Goal: Task Accomplishment & Management: Manage account settings

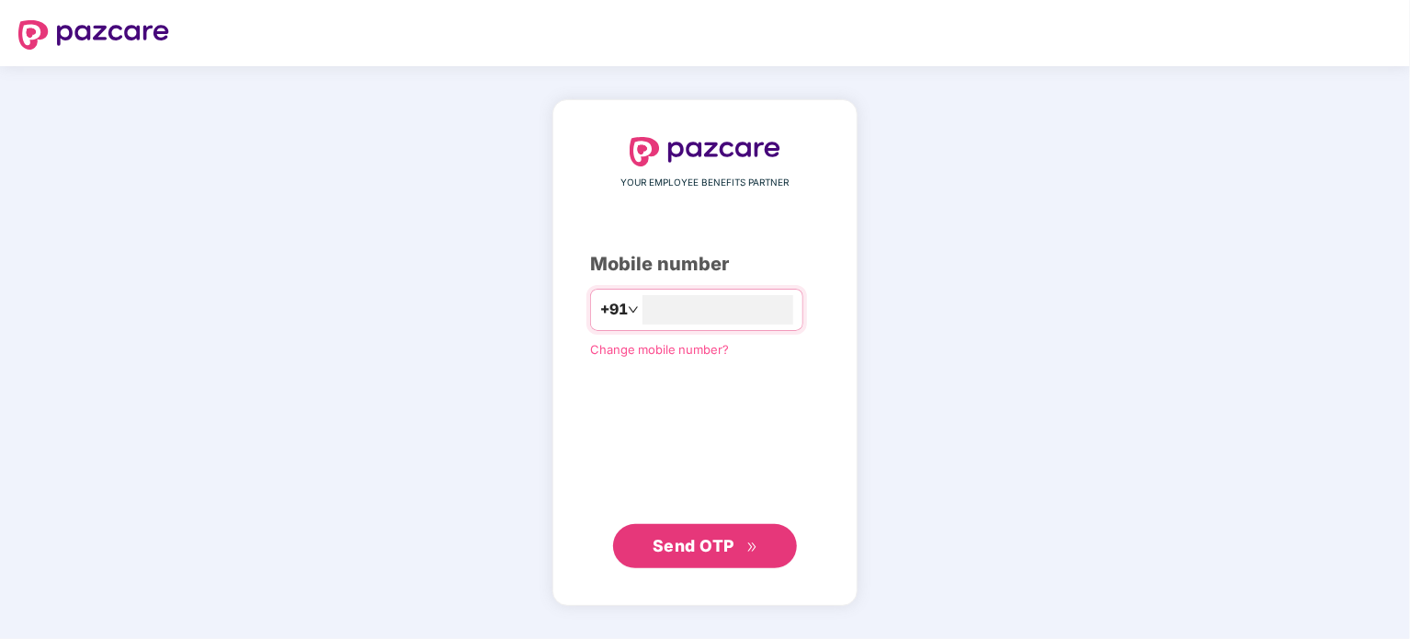
type input "*"
type input "**********"
click at [713, 556] on span "Send OTP" at bounding box center [706, 545] width 106 height 26
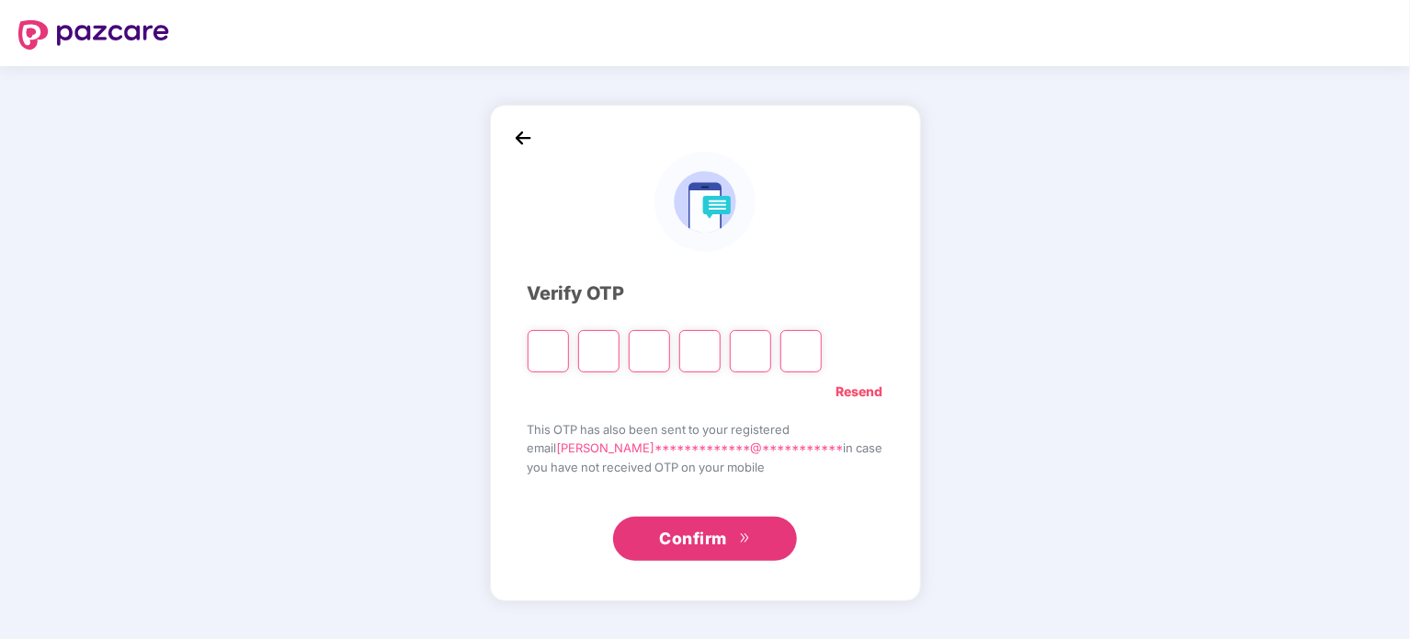
type input "*"
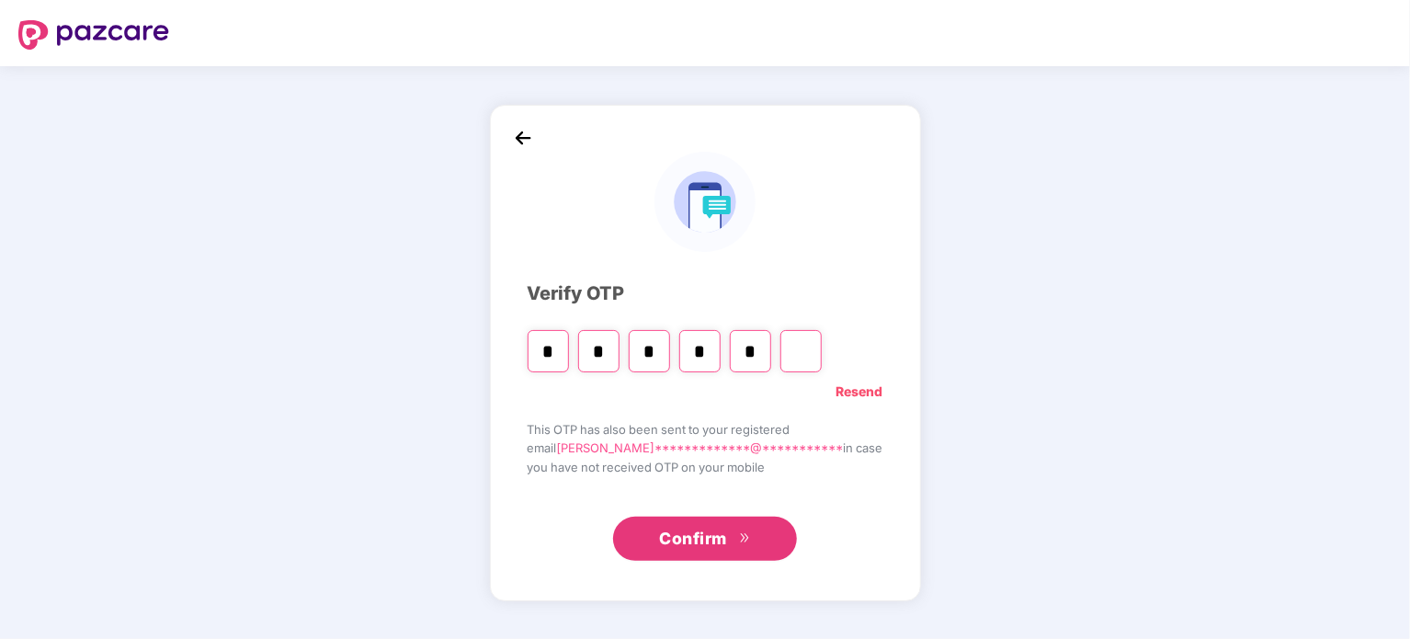
type input "*"
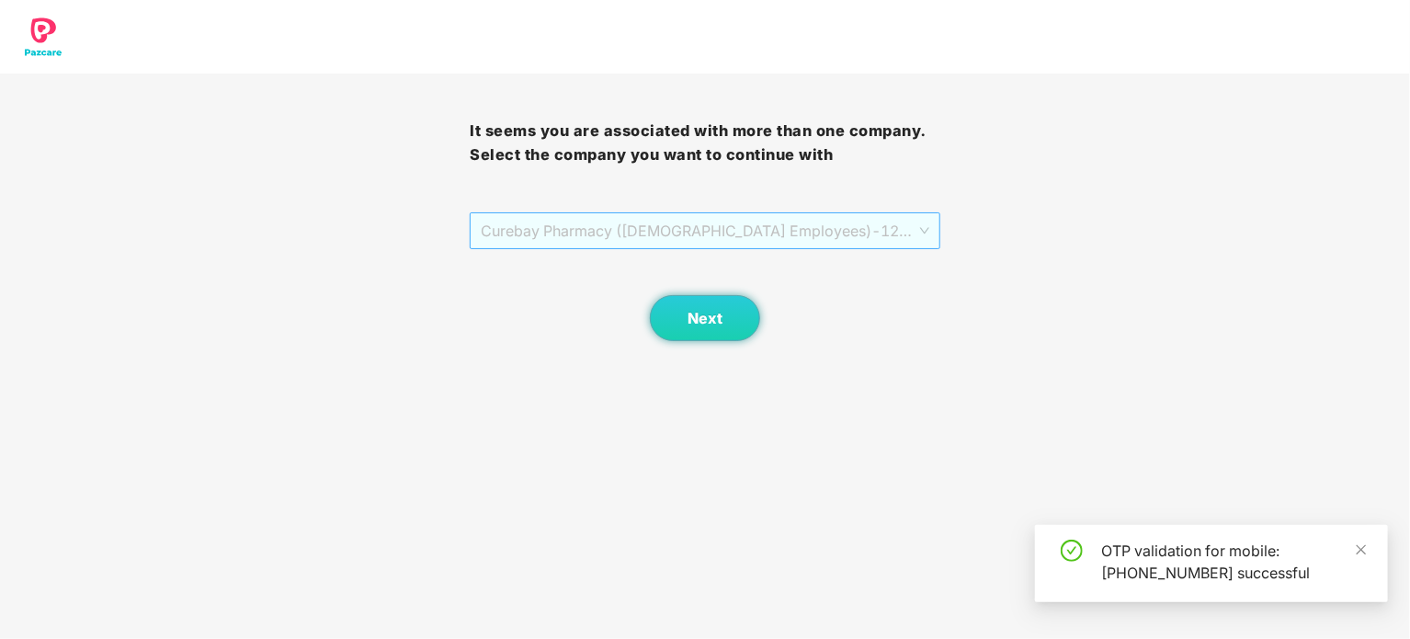
click at [695, 238] on span "Curebay Pharmacy ([DEMOGRAPHIC_DATA] Employees) - 1234 - ADMIN" at bounding box center [705, 230] width 448 height 35
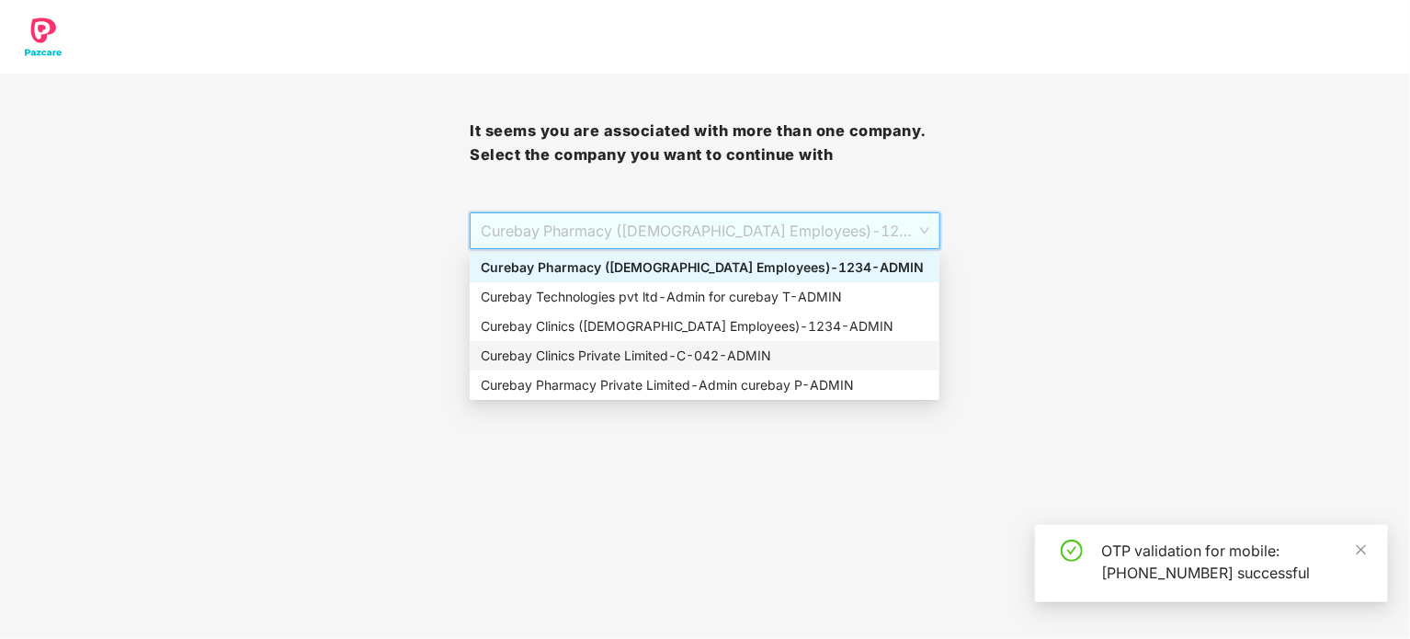
click at [628, 352] on div "Curebay Clinics Private Limited - C-042 - ADMIN" at bounding box center [705, 356] width 448 height 20
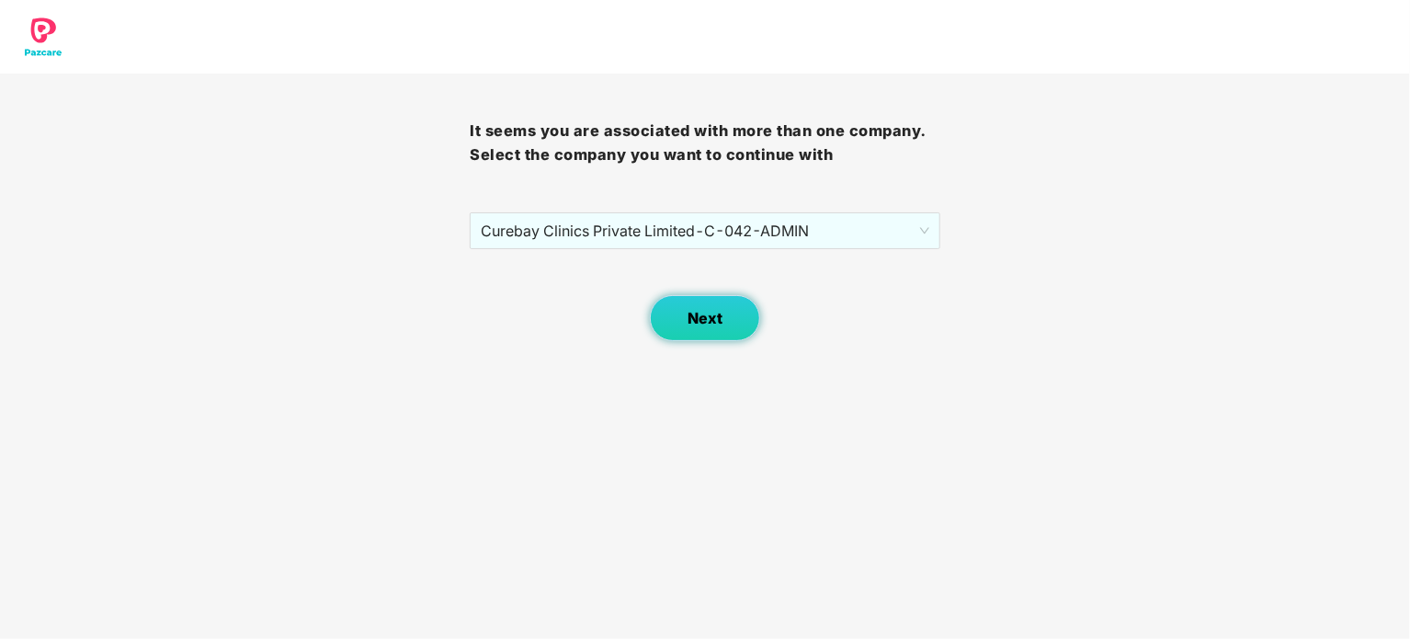
click at [735, 324] on button "Next" at bounding box center [705, 318] width 110 height 46
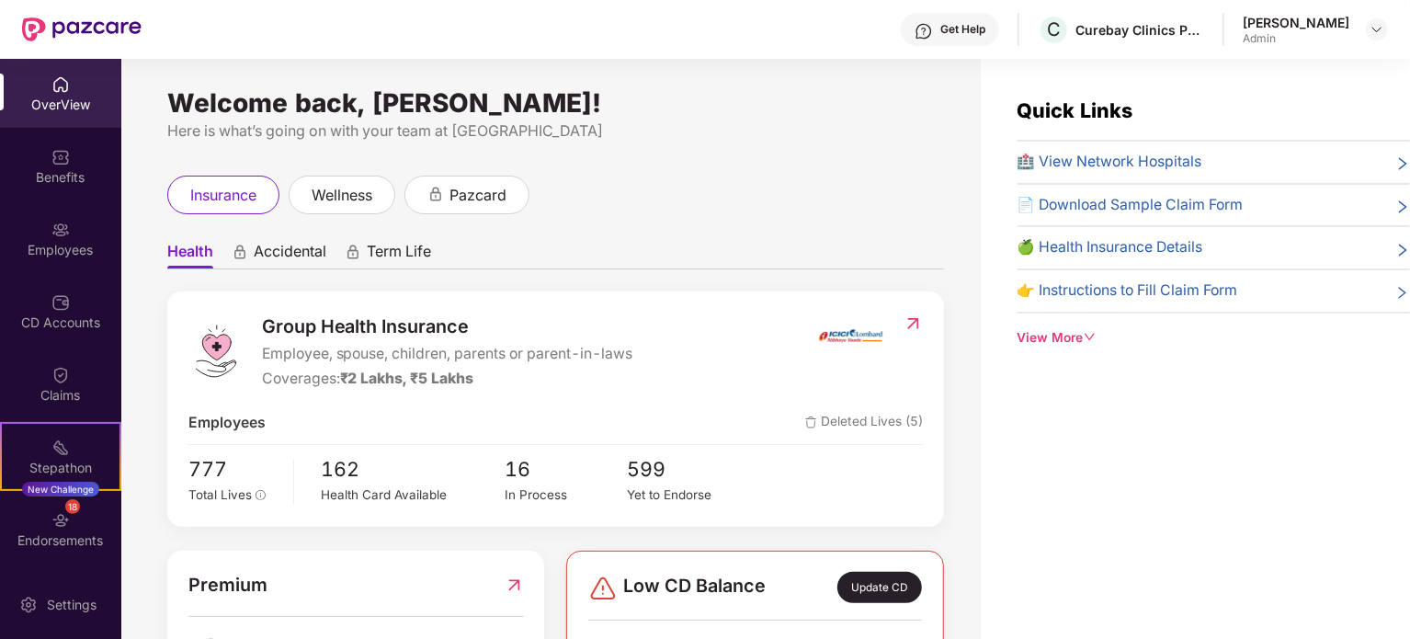
click at [44, 234] on div "Employees" at bounding box center [60, 238] width 121 height 69
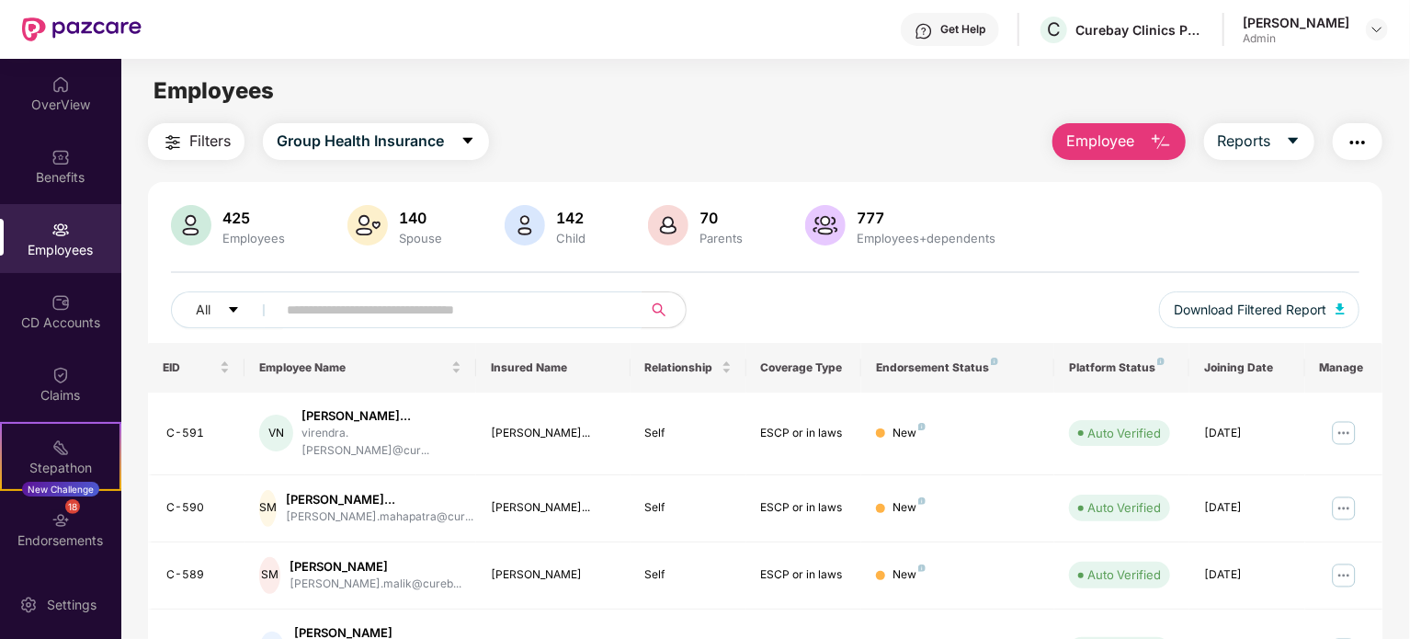
click at [335, 319] on input "text" at bounding box center [452, 310] width 330 height 28
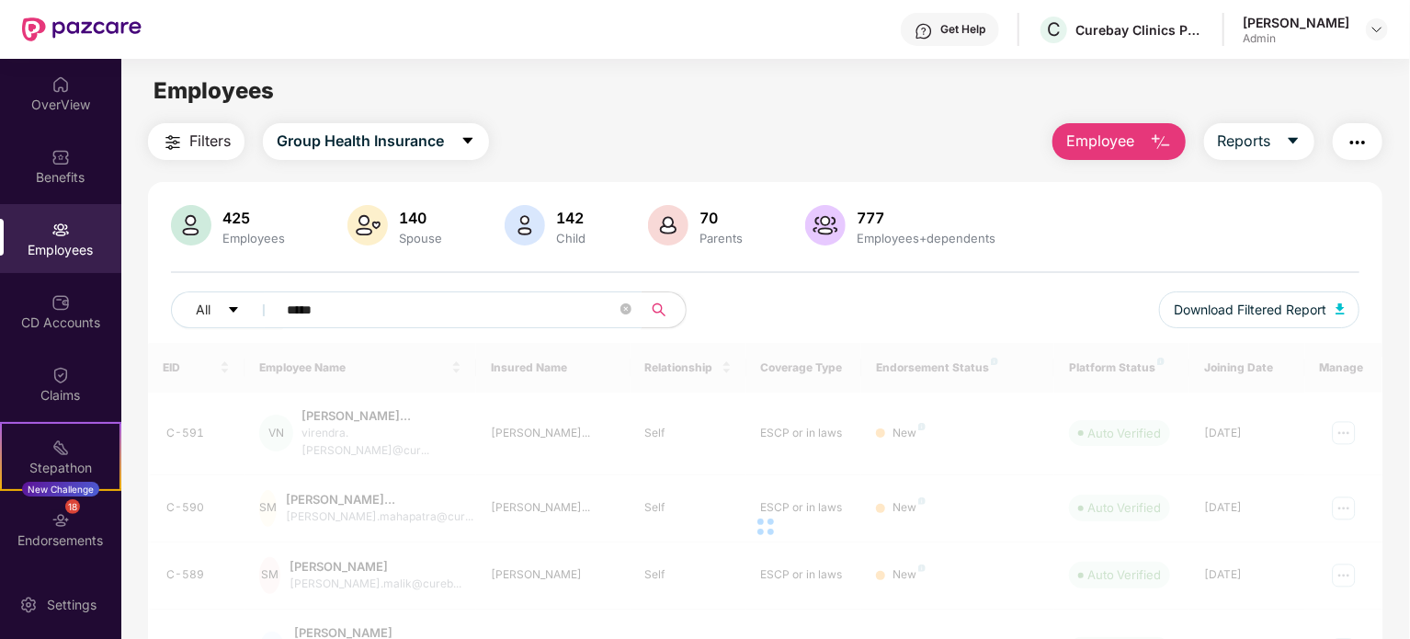
type input "*****"
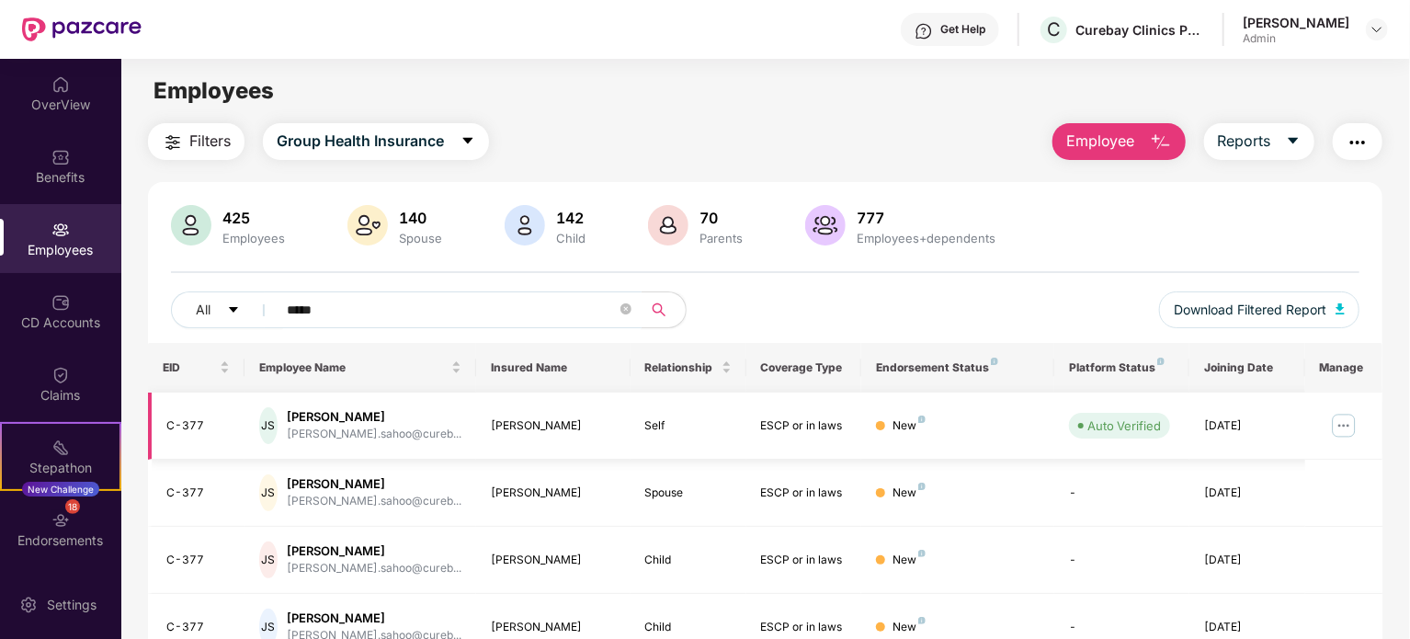
scroll to position [86, 0]
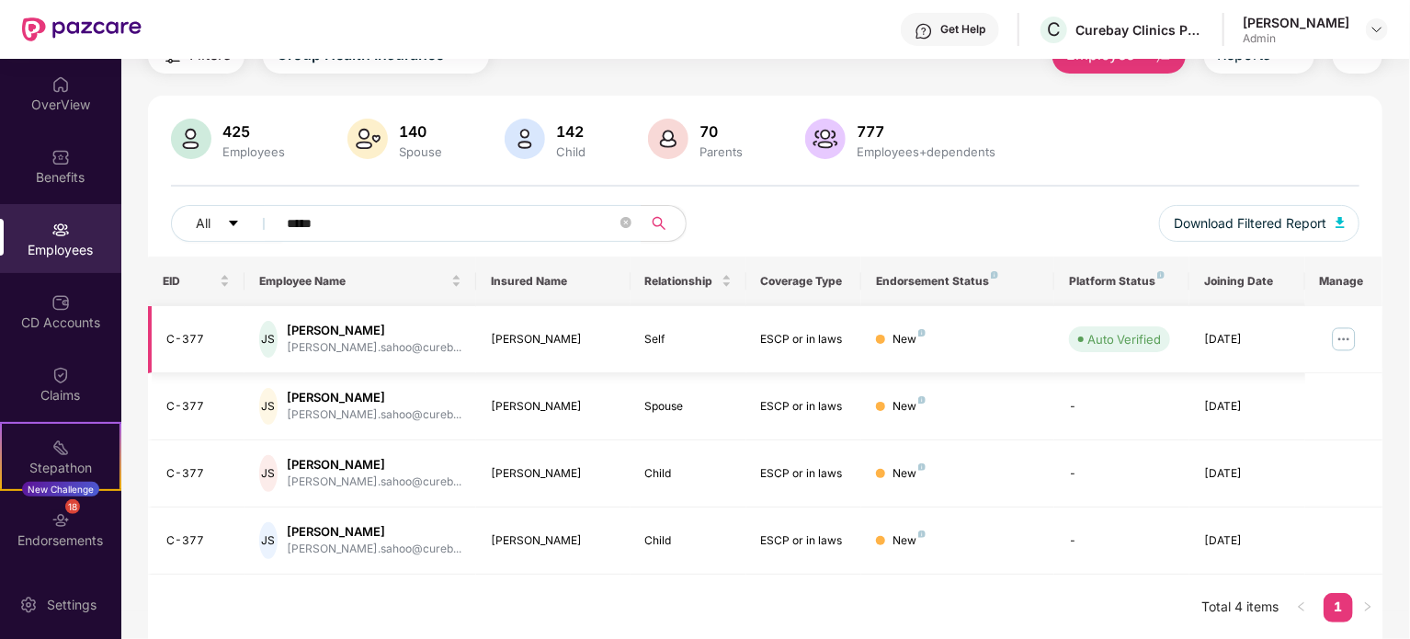
click at [1346, 341] on img at bounding box center [1343, 338] width 29 height 29
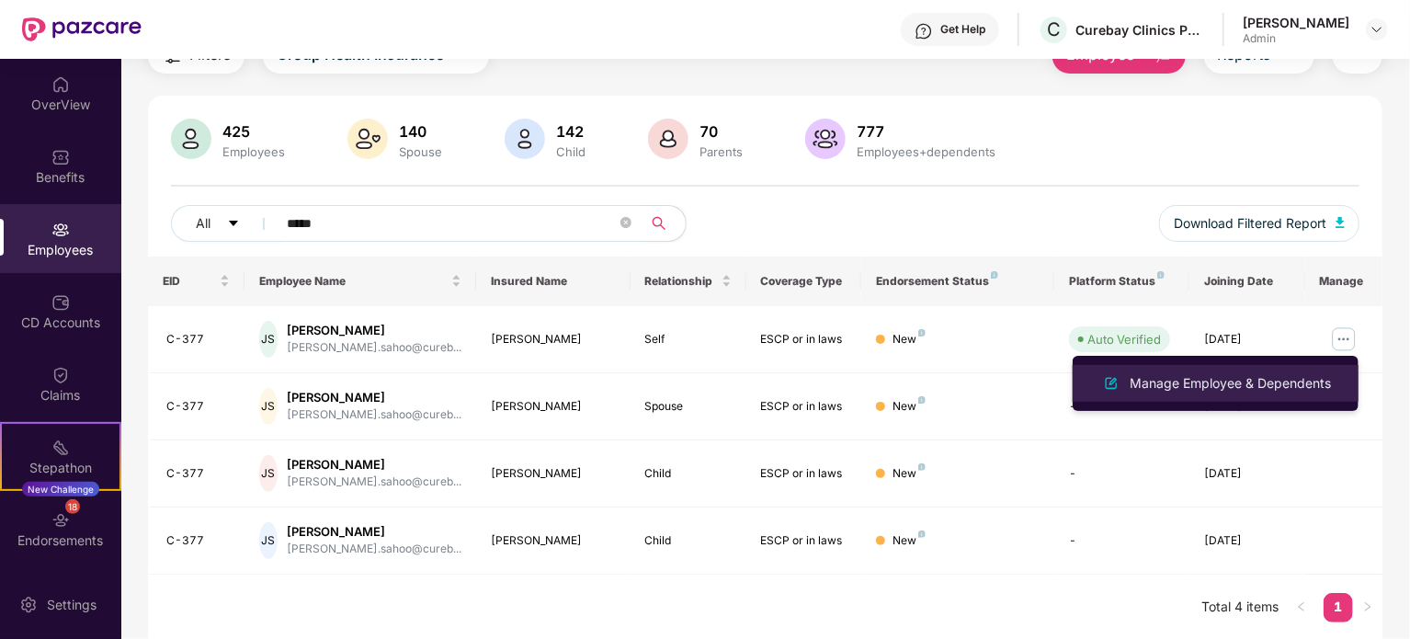
click at [1235, 389] on div "Manage Employee & Dependents" at bounding box center [1230, 383] width 209 height 20
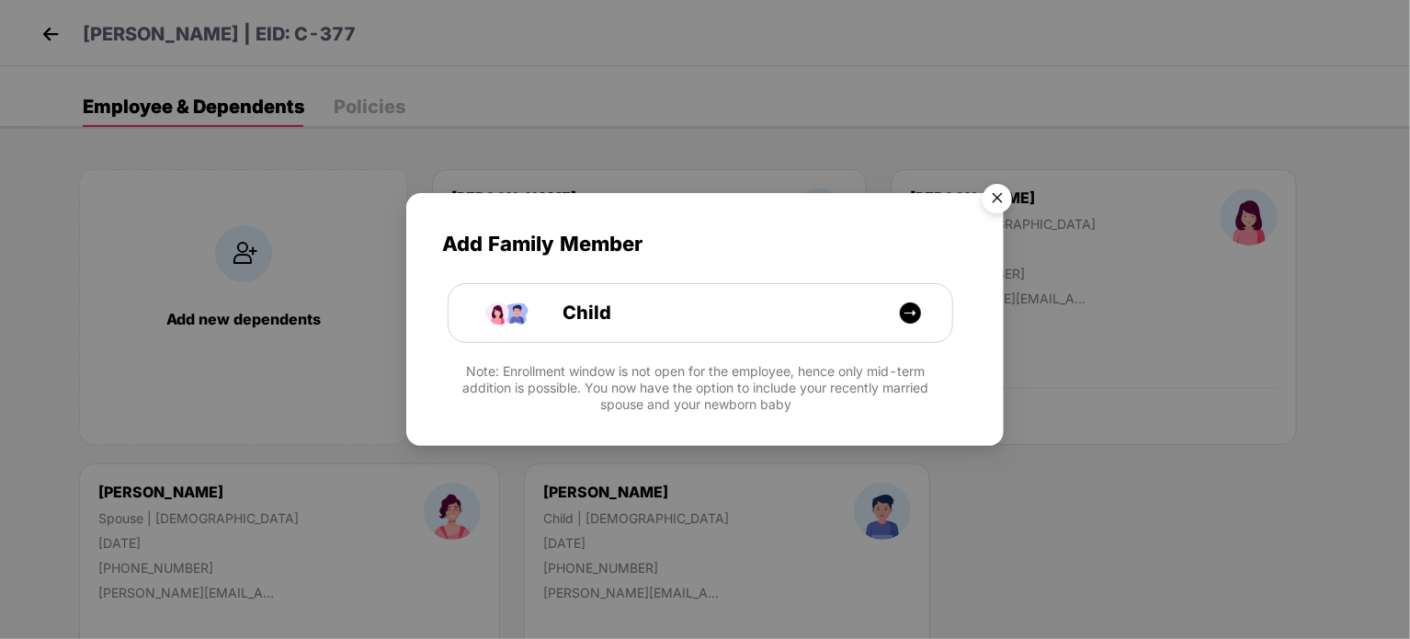
click at [1004, 201] on img "Close" at bounding box center [996, 201] width 51 height 51
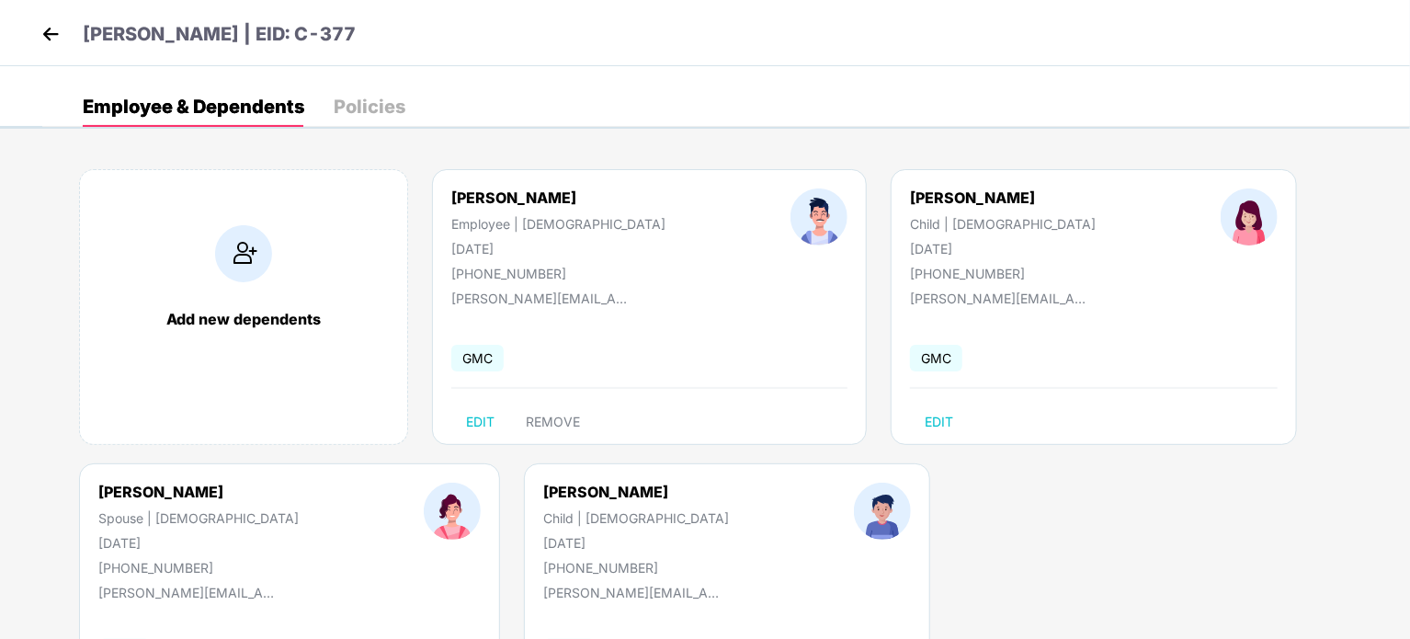
click at [379, 110] on div "Policies" at bounding box center [370, 106] width 72 height 18
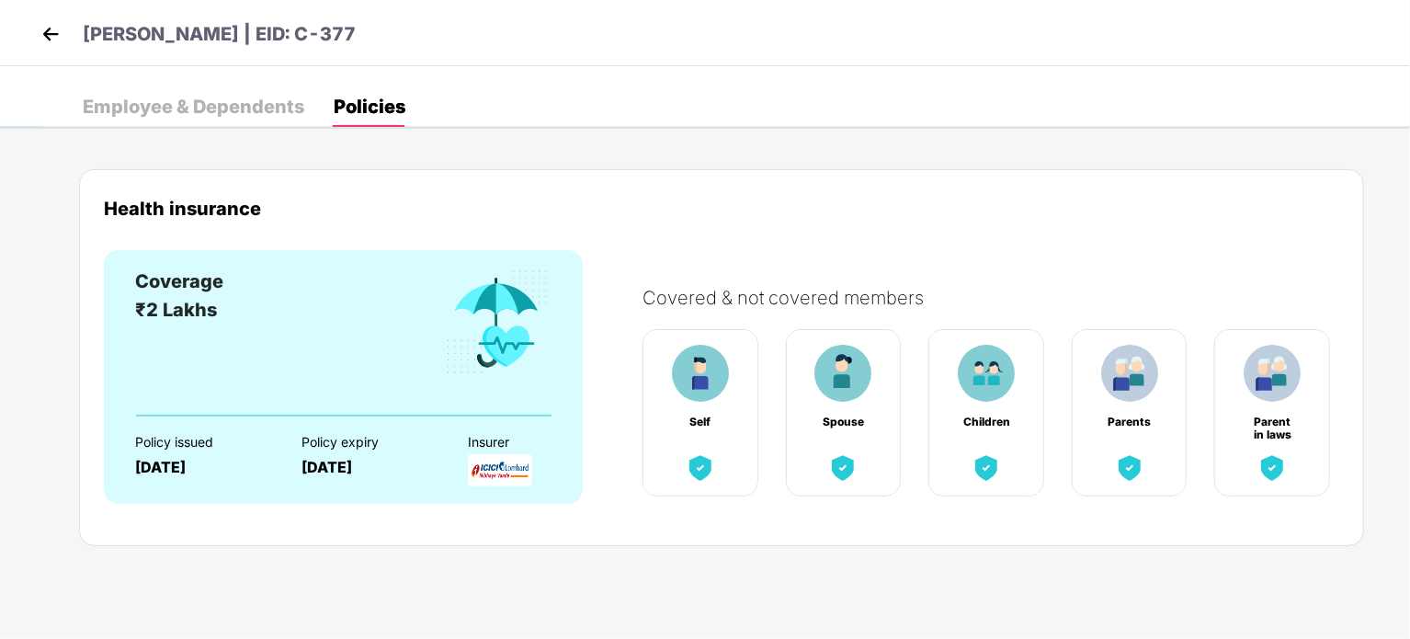
click at [277, 114] on div "Employee & Dependents" at bounding box center [193, 106] width 221 height 18
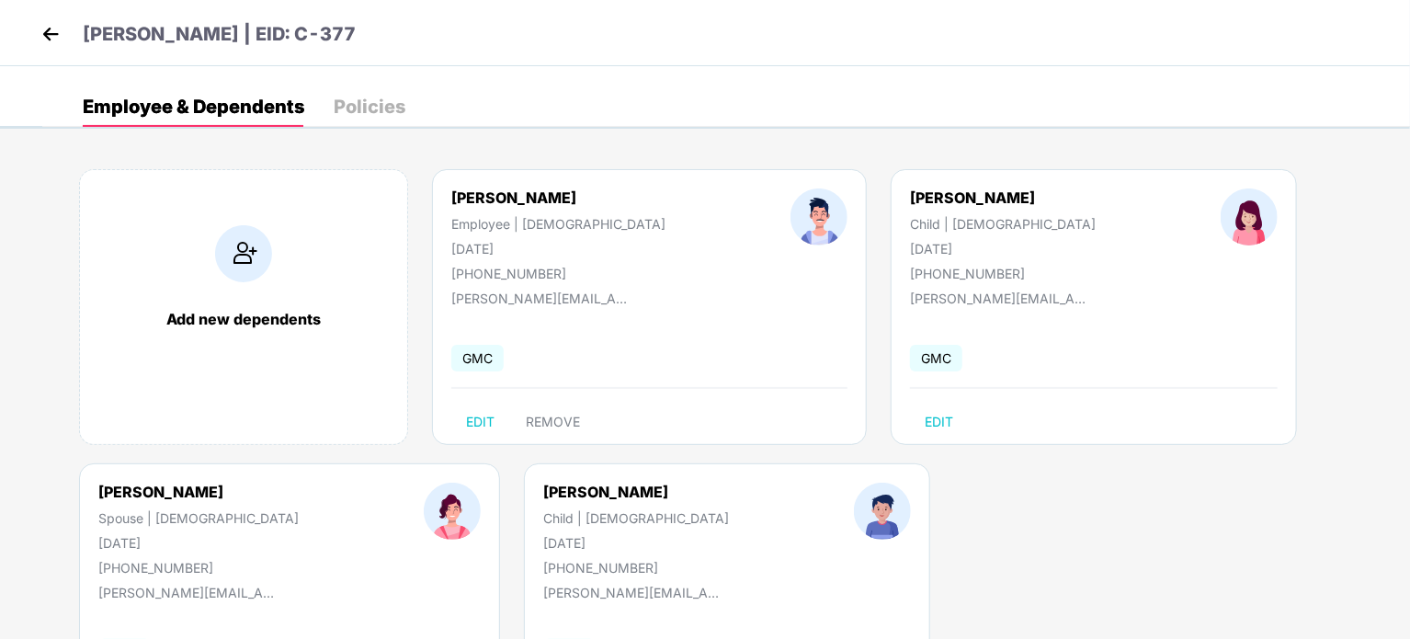
click at [54, 39] on img at bounding box center [51, 34] width 28 height 28
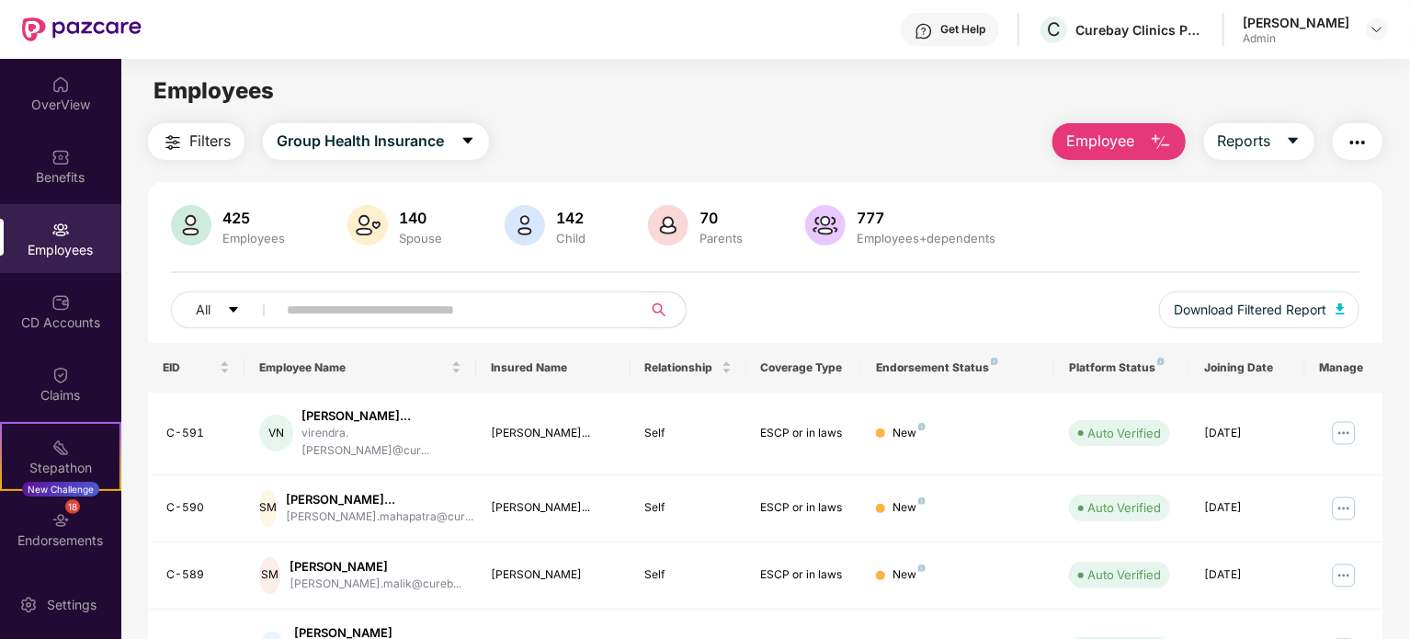
click at [406, 316] on input "text" at bounding box center [452, 310] width 330 height 28
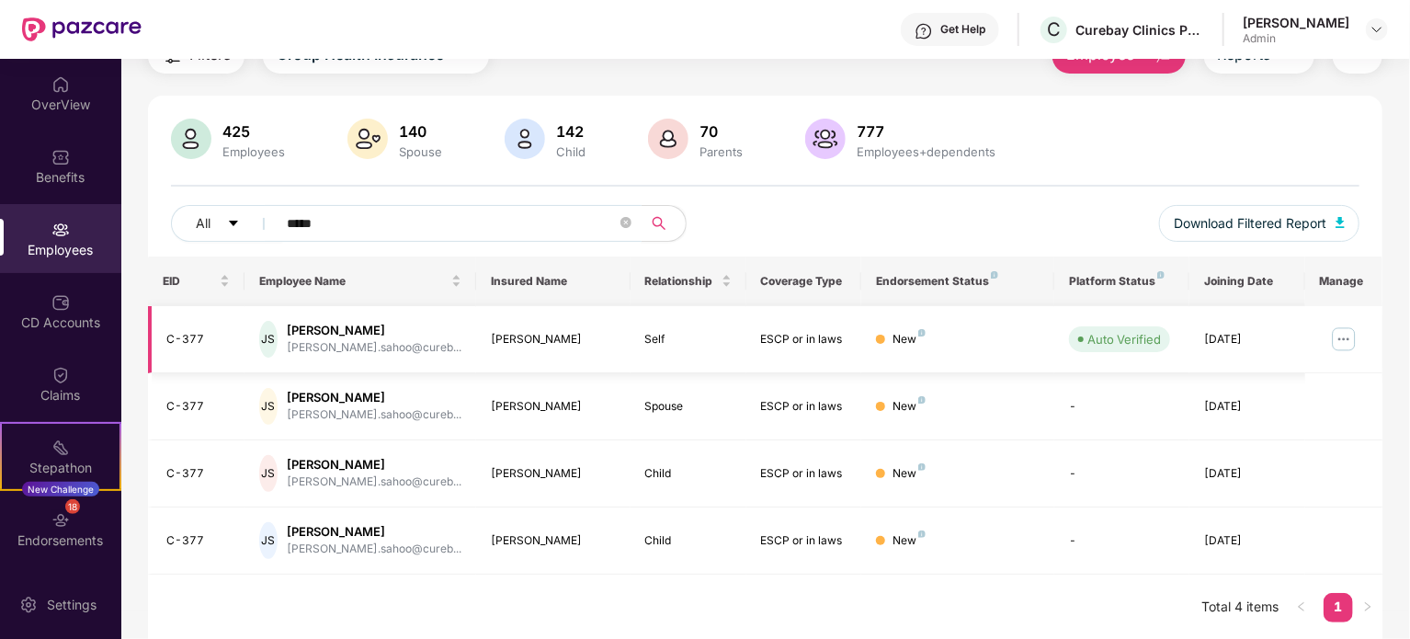
type input "*****"
click at [1345, 341] on img at bounding box center [1343, 338] width 29 height 29
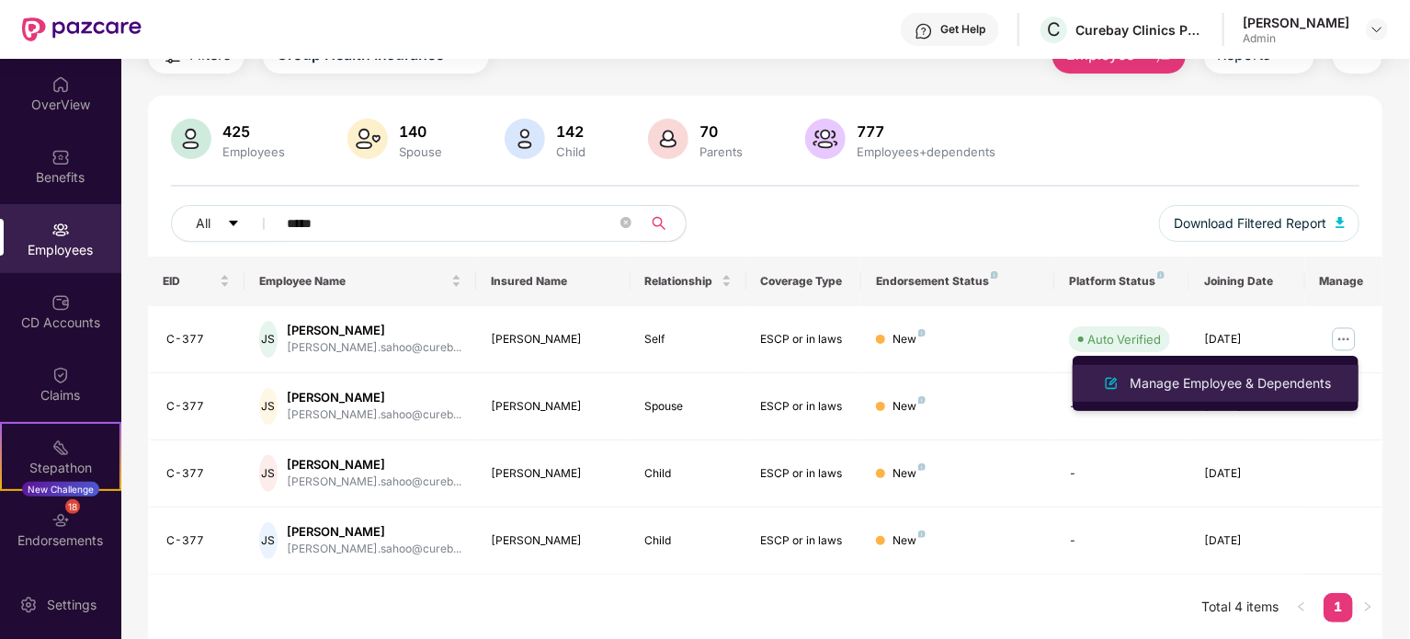
click at [1233, 381] on div "Manage Employee & Dependents" at bounding box center [1230, 383] width 209 height 20
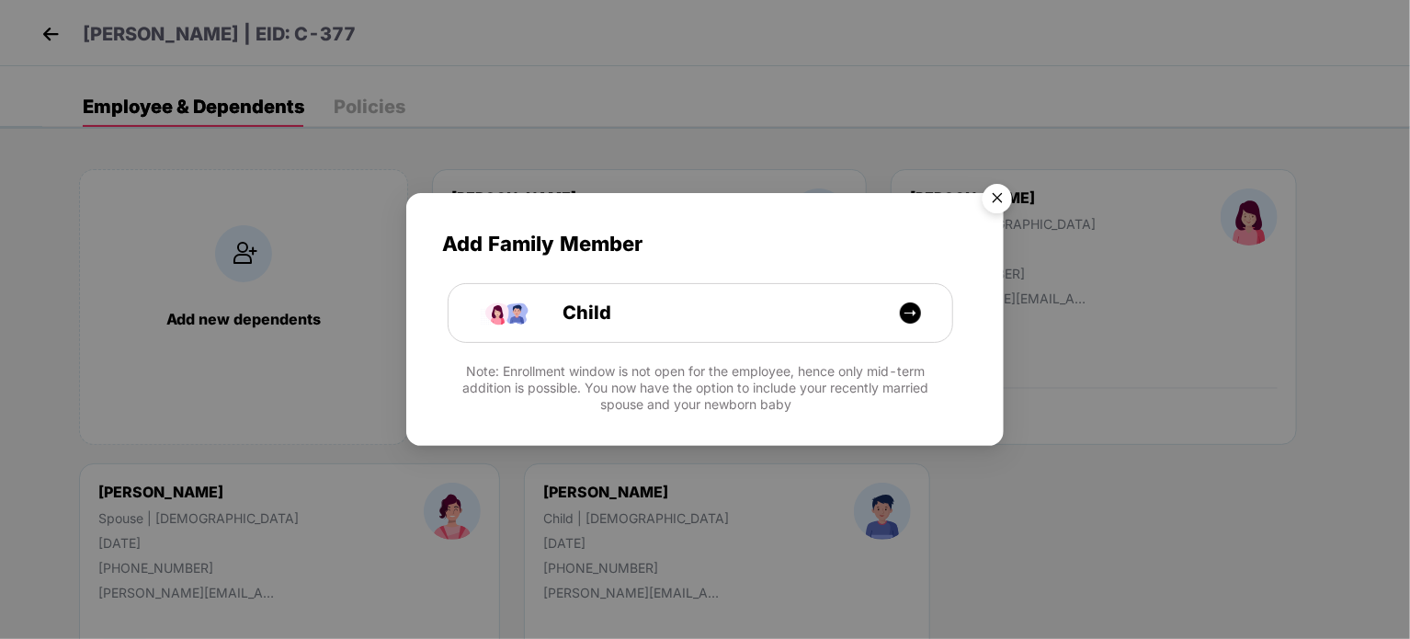
click at [994, 205] on img "Close" at bounding box center [996, 201] width 51 height 51
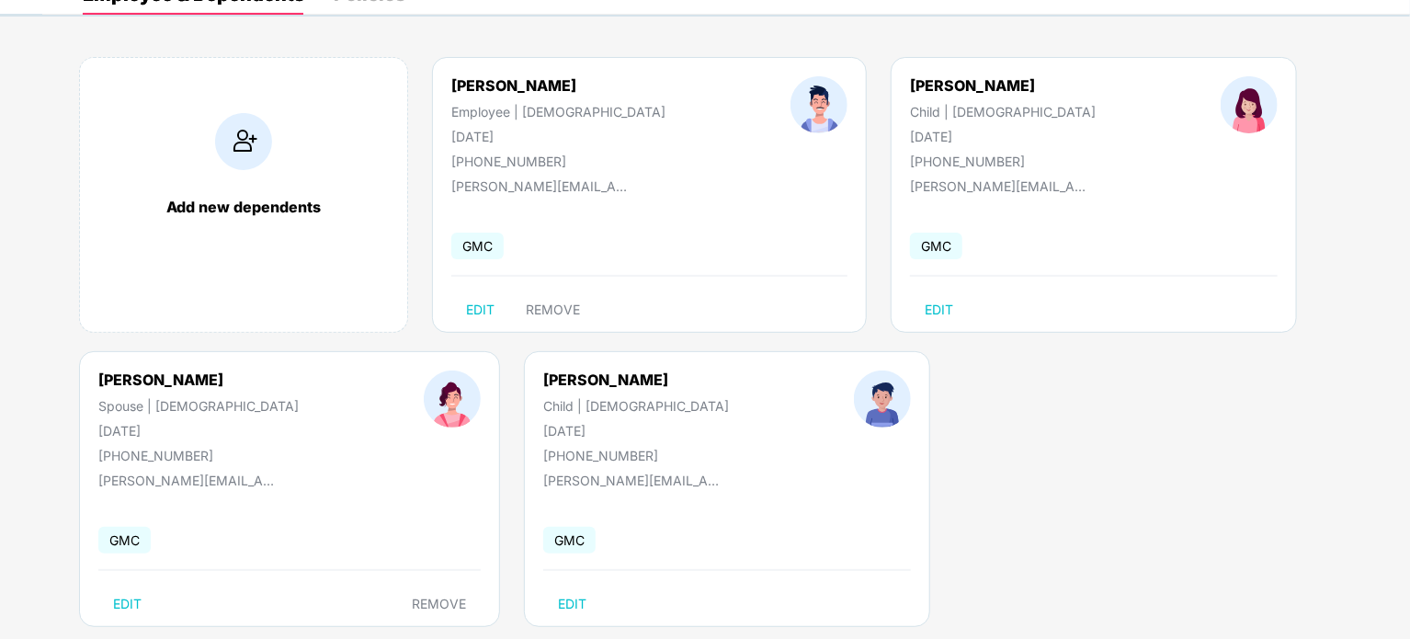
scroll to position [146, 0]
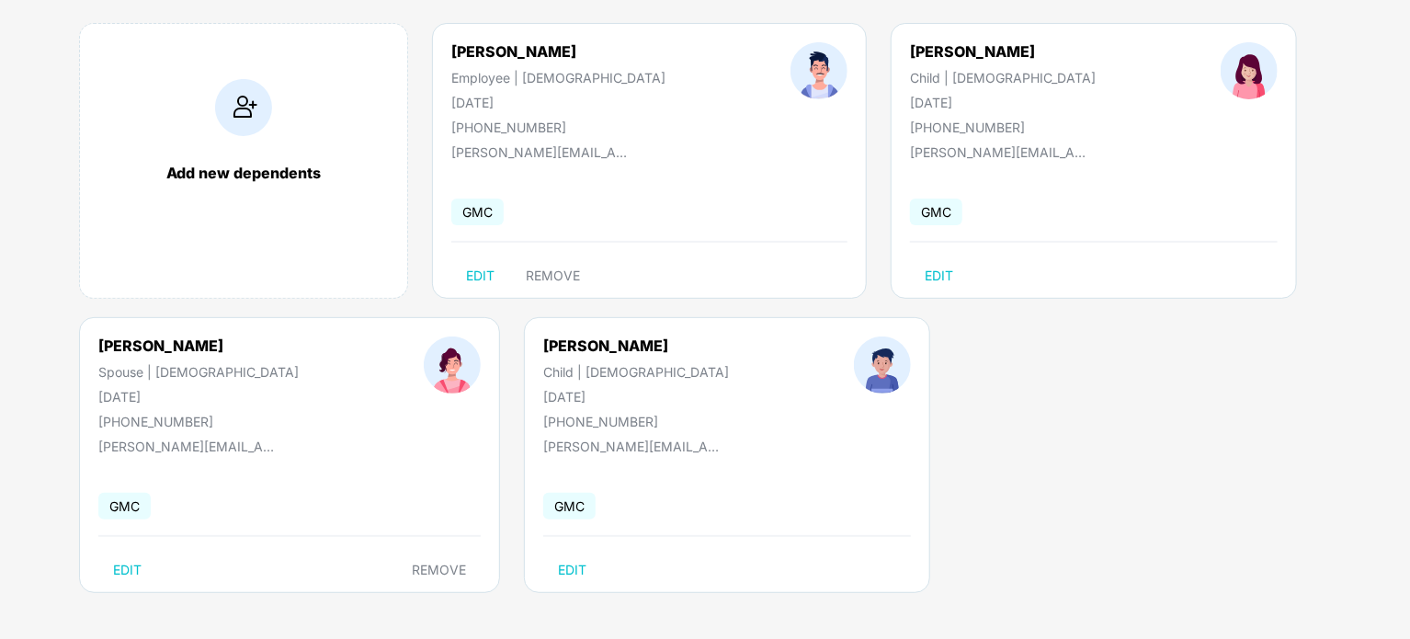
click at [139, 508] on span "GMC" at bounding box center [124, 506] width 52 height 27
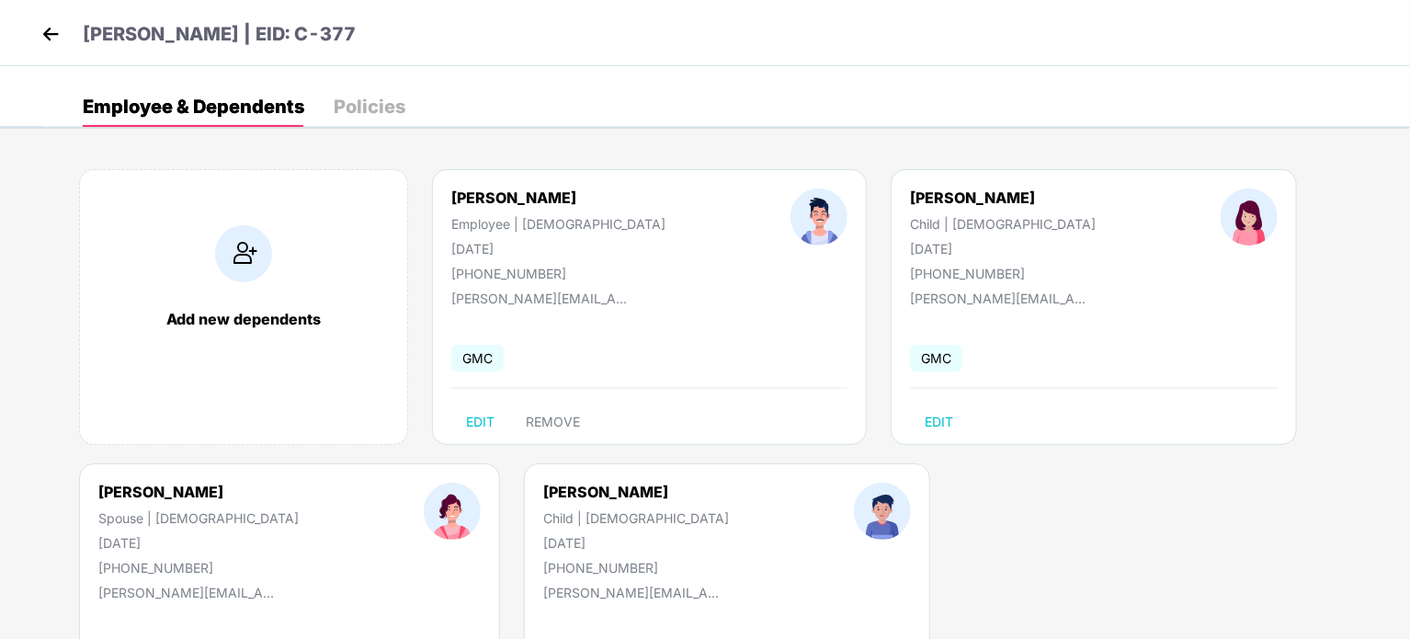
click at [386, 97] on div "Policies" at bounding box center [370, 106] width 72 height 18
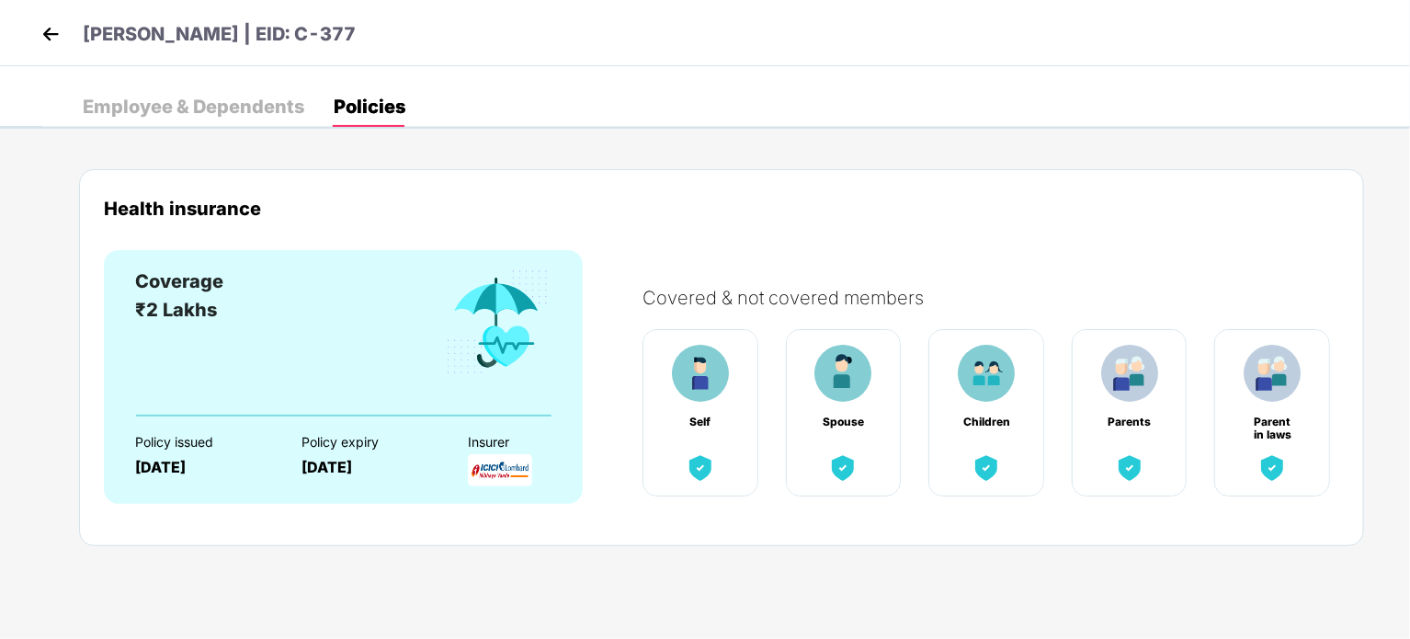
click at [229, 99] on div "Employee & Dependents" at bounding box center [193, 106] width 221 height 18
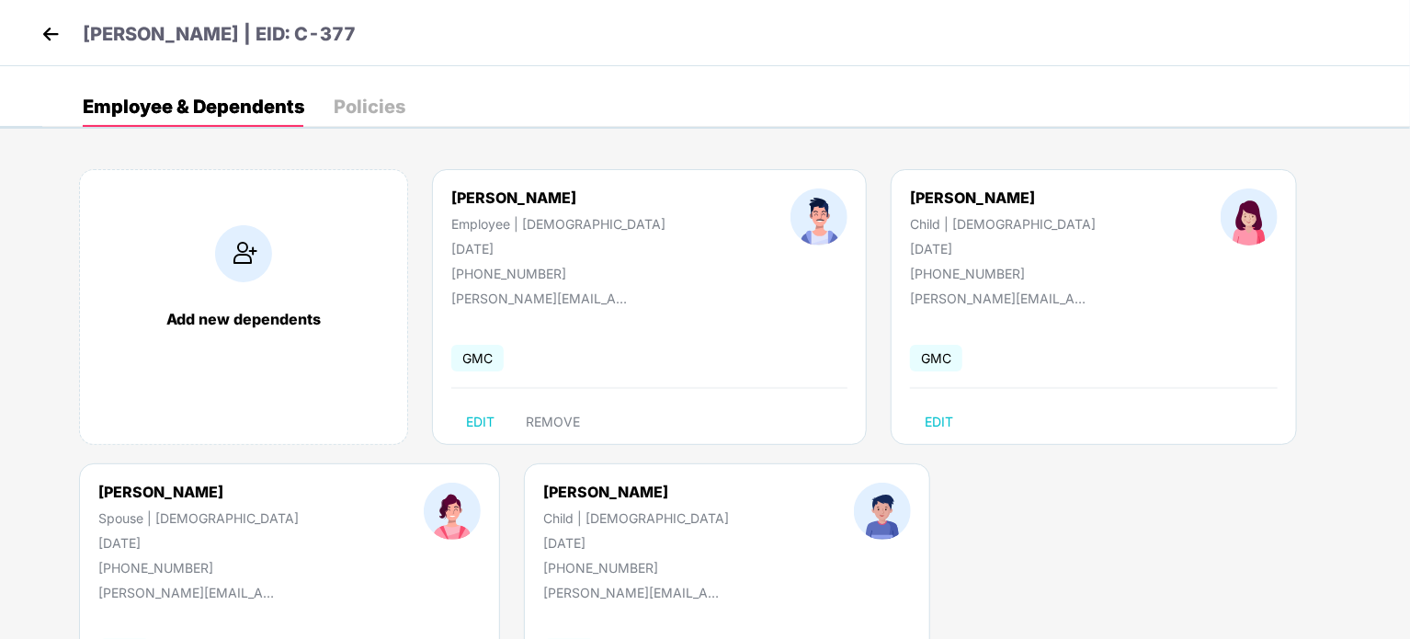
click at [380, 97] on div "Policies" at bounding box center [370, 106] width 72 height 18
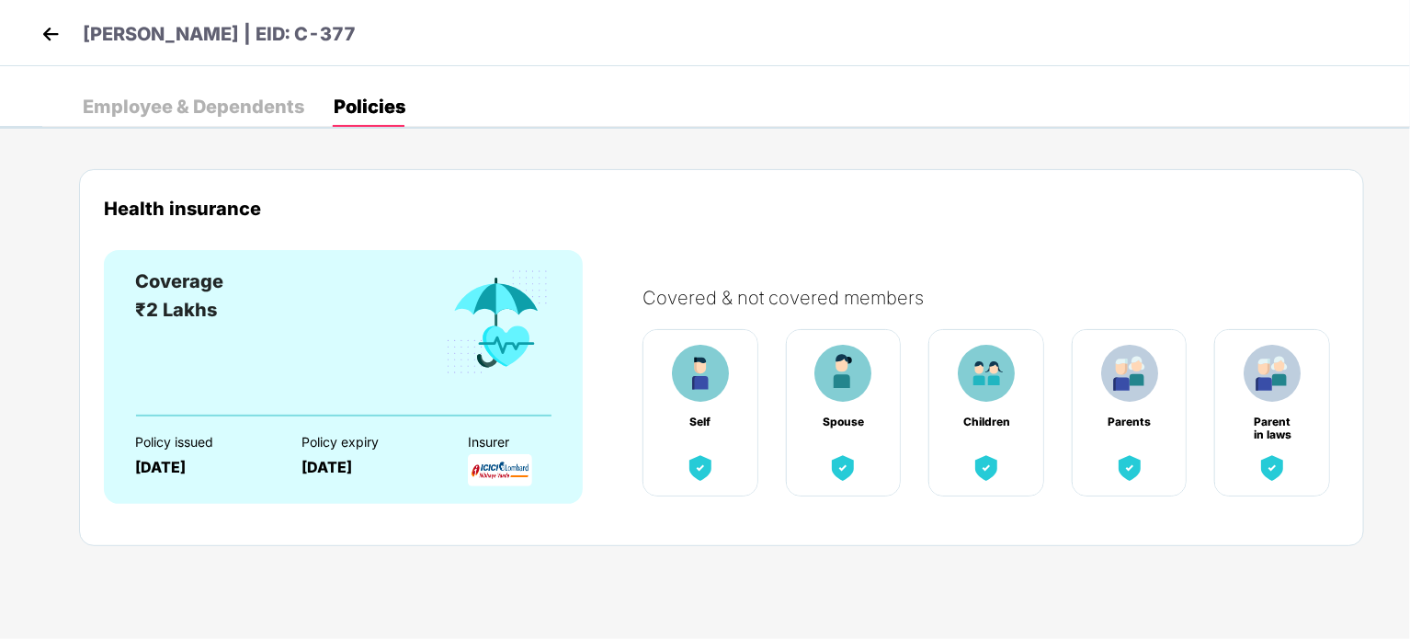
click at [228, 108] on div "Employee & Dependents" at bounding box center [193, 106] width 221 height 18
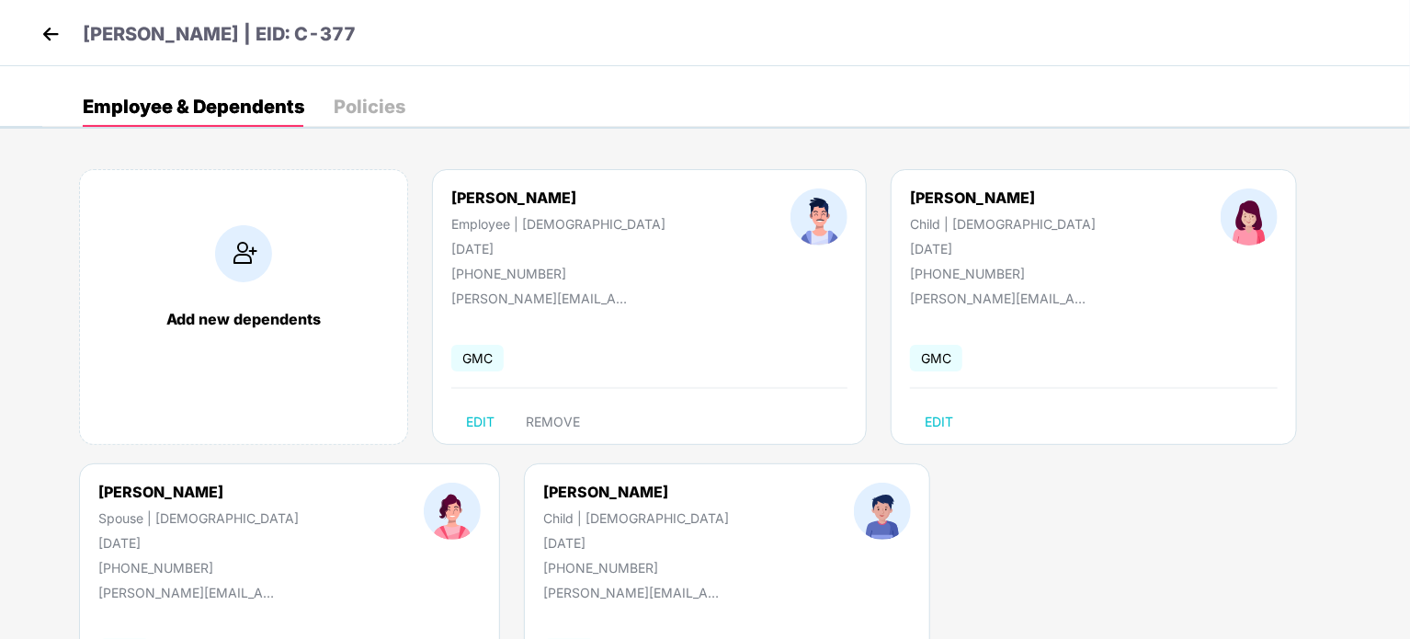
click at [54, 40] on img at bounding box center [51, 34] width 28 height 28
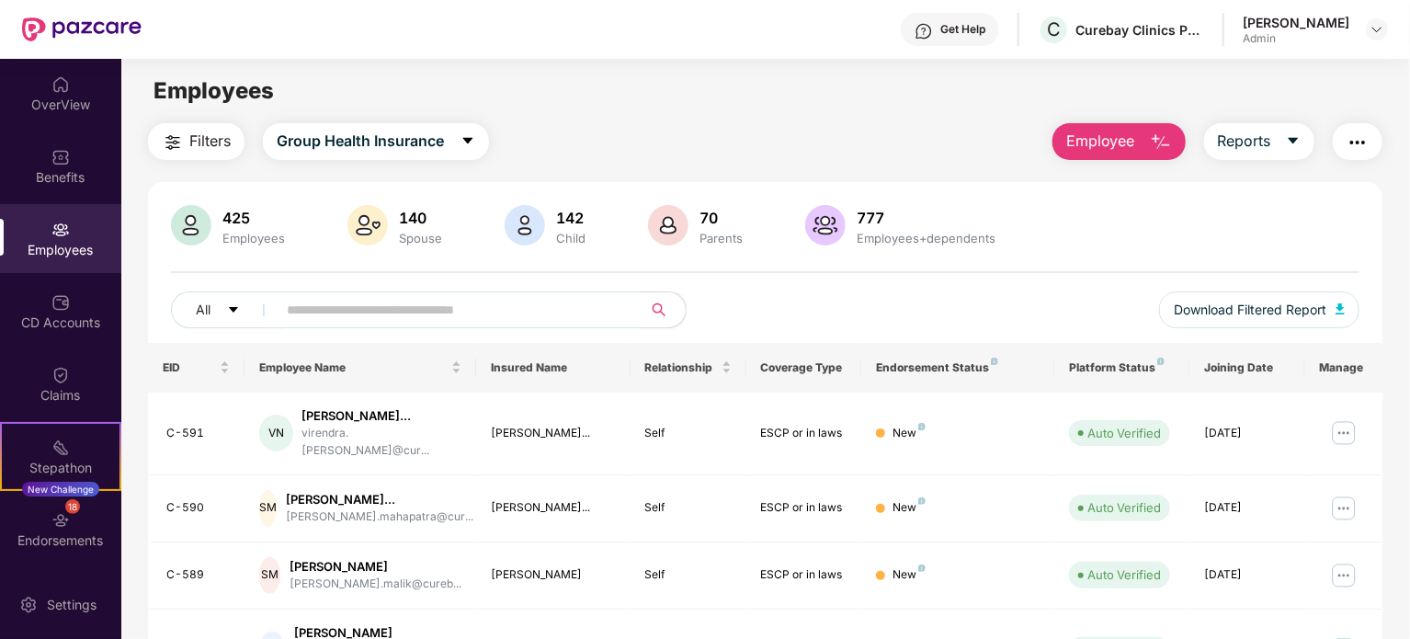
click at [55, 241] on div "Employees" at bounding box center [60, 250] width 121 height 18
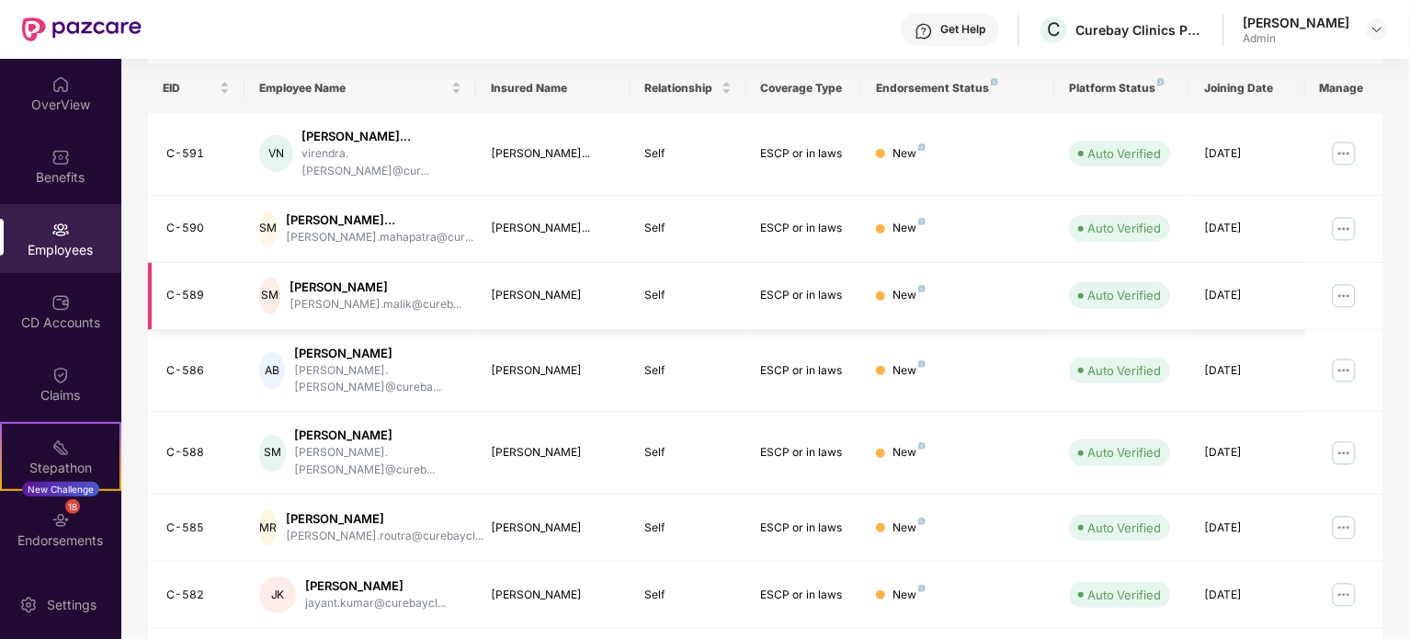
scroll to position [504, 0]
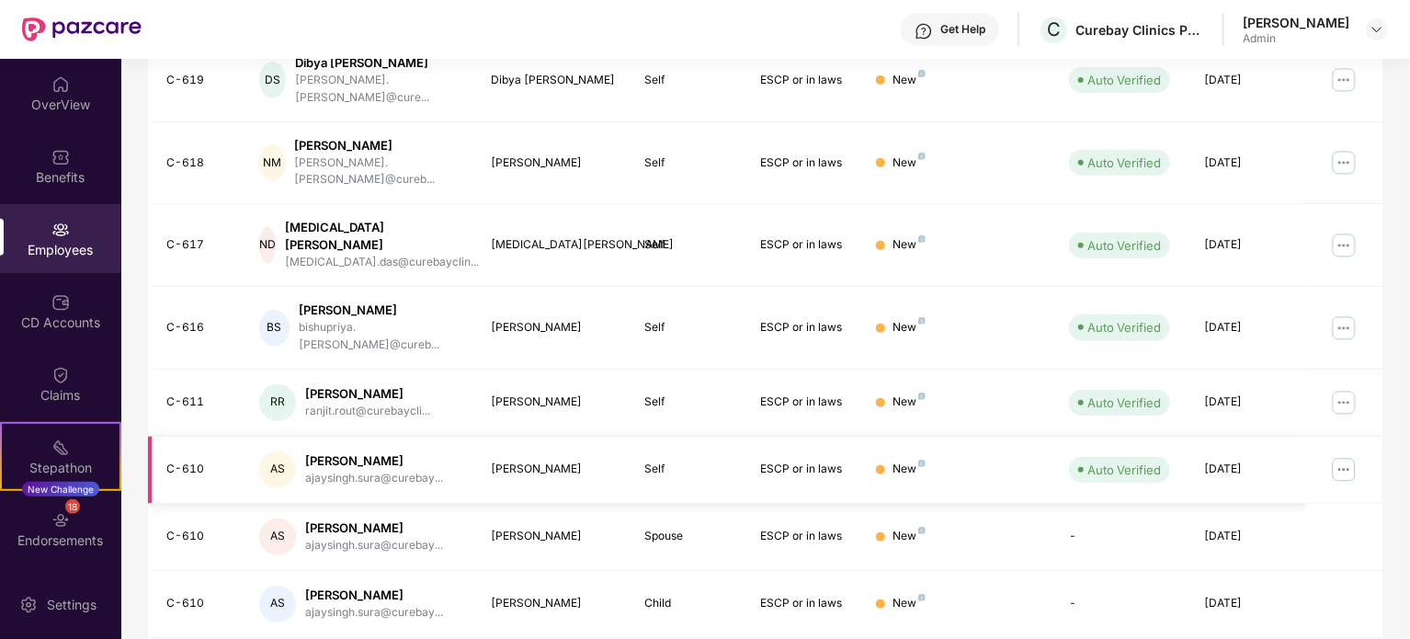
scroll to position [488, 0]
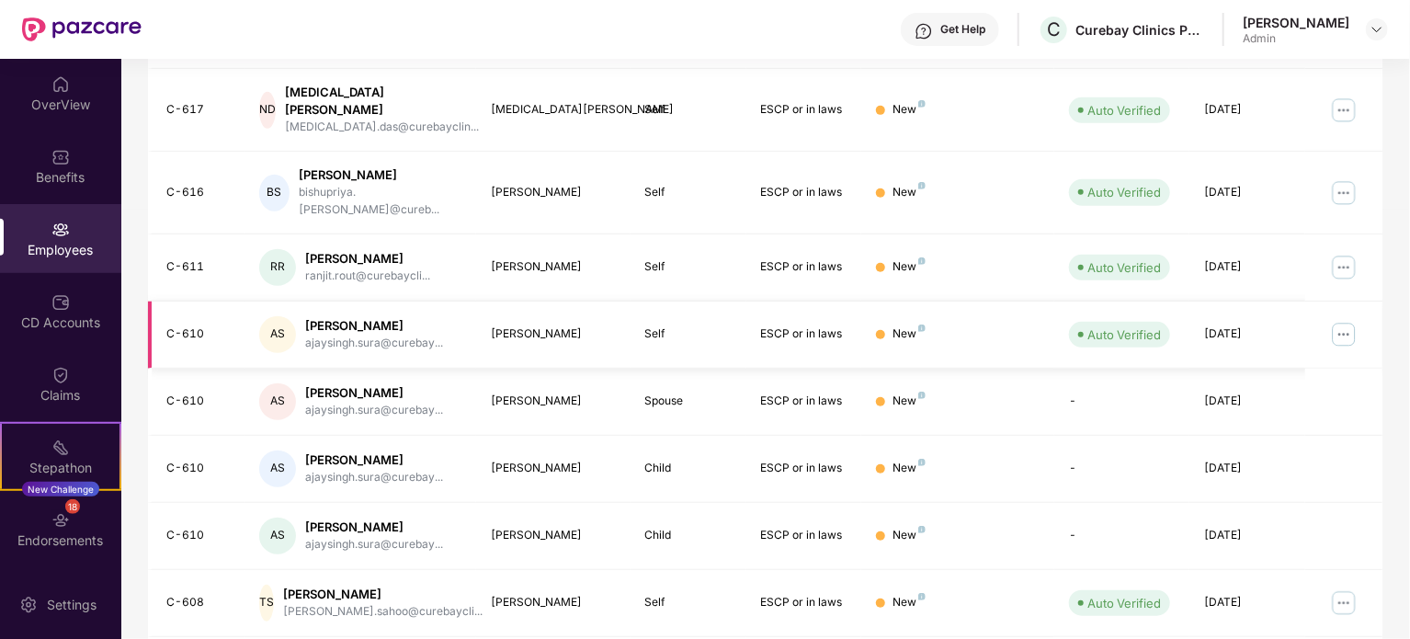
click at [1340, 320] on img at bounding box center [1343, 334] width 29 height 29
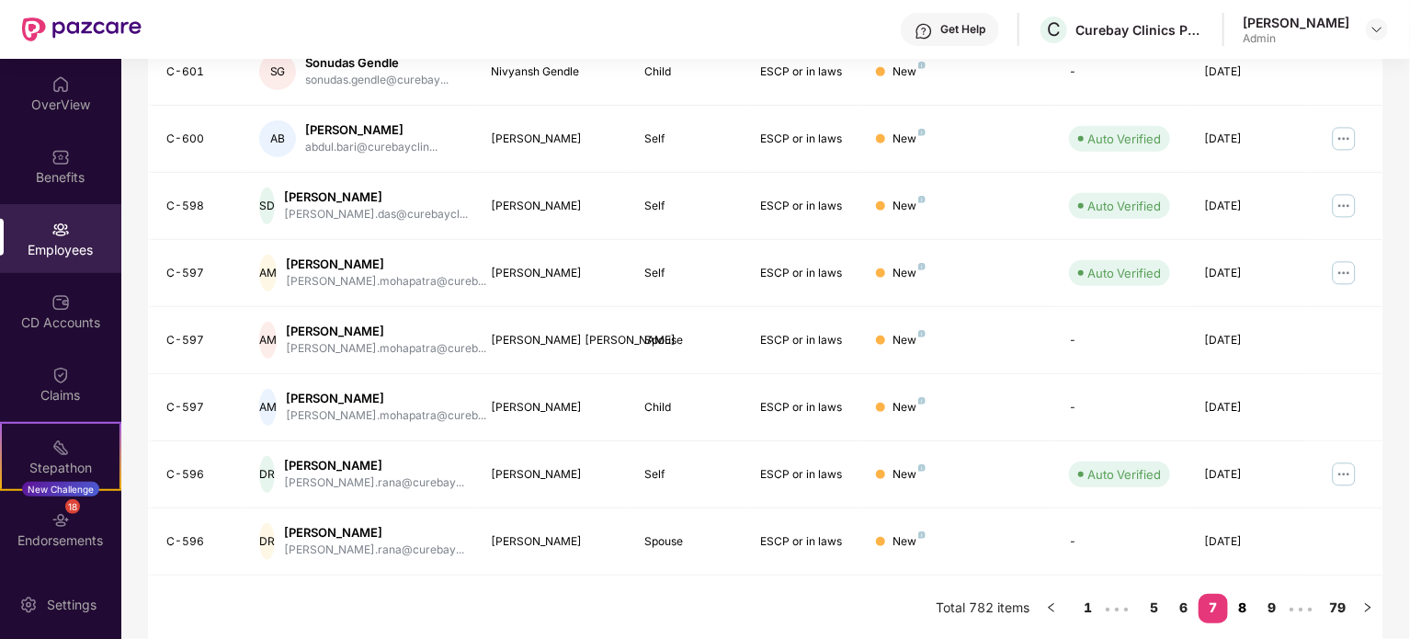
click at [1241, 606] on link "8" at bounding box center [1242, 608] width 29 height 28
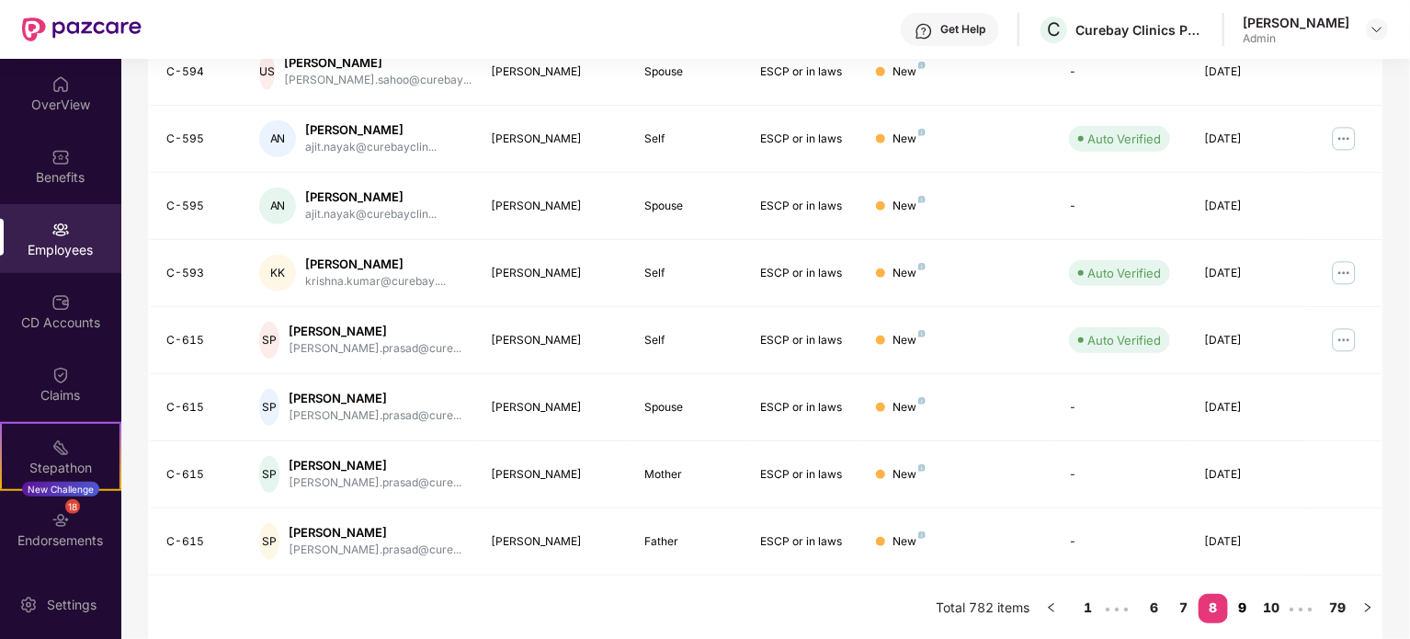
click at [1243, 606] on link "9" at bounding box center [1242, 608] width 29 height 28
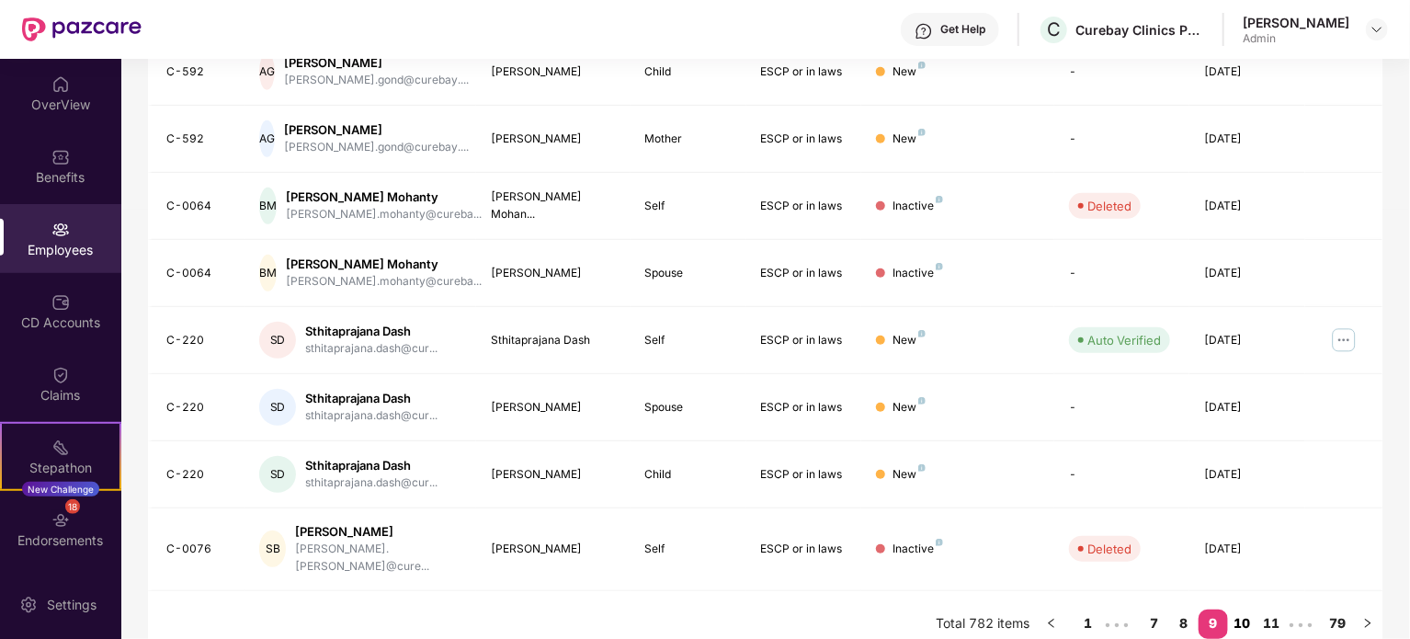
click at [1245, 609] on link "10" at bounding box center [1242, 623] width 29 height 28
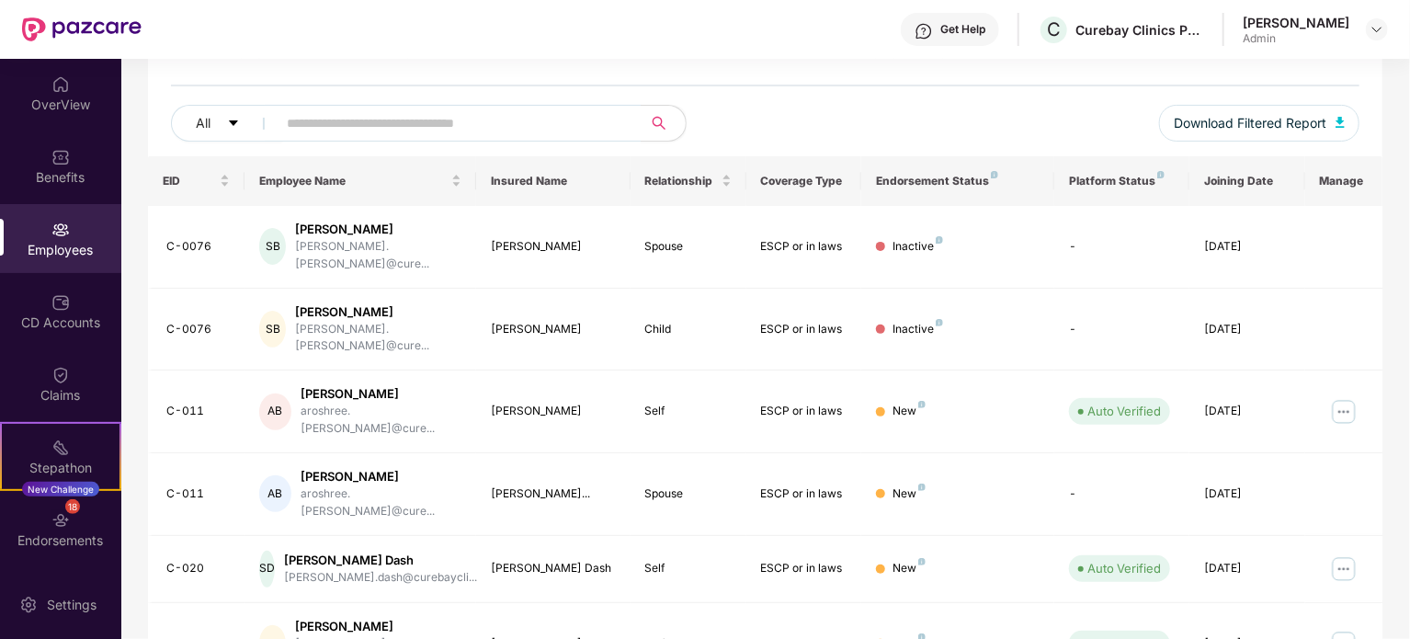
scroll to position [0, 0]
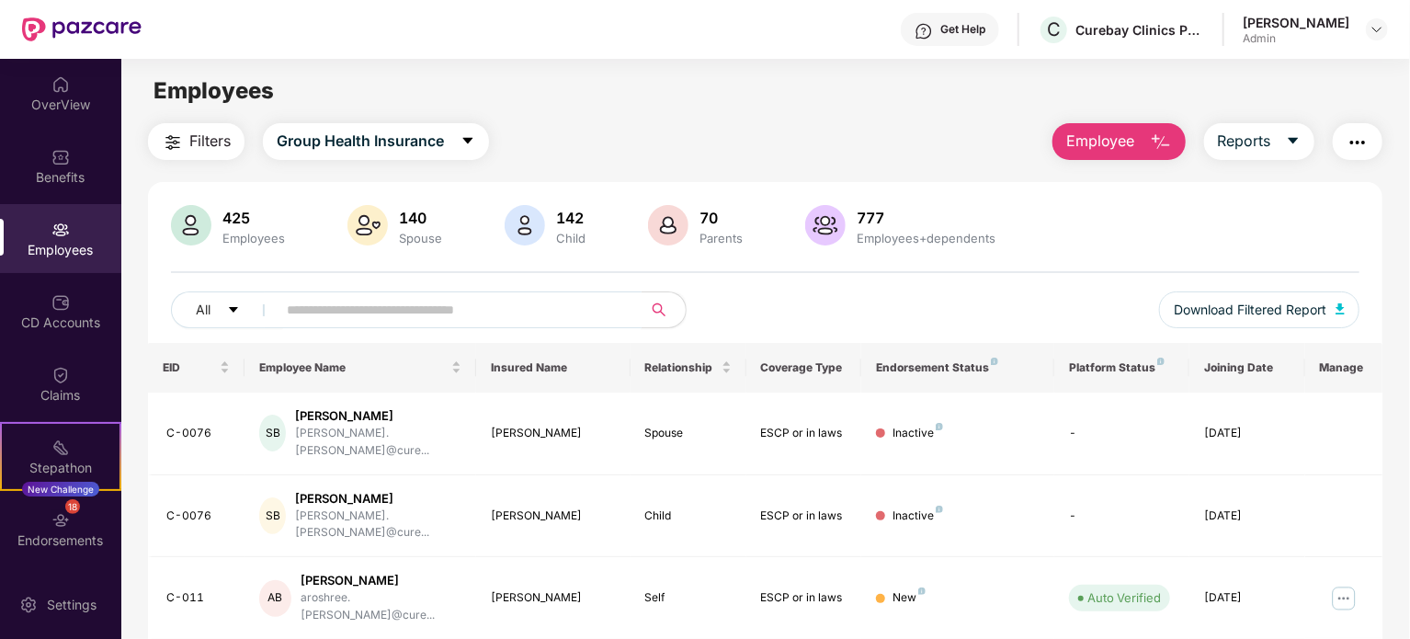
click at [410, 311] on input "text" at bounding box center [452, 310] width 330 height 28
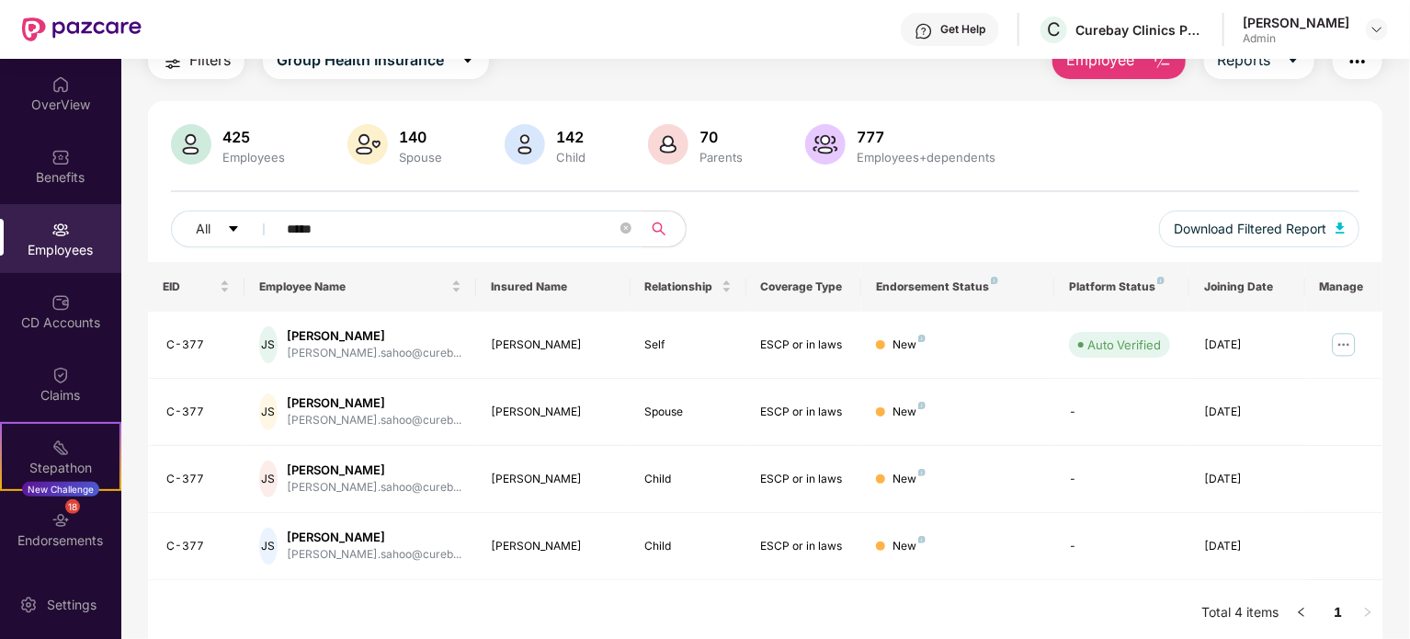
scroll to position [86, 0]
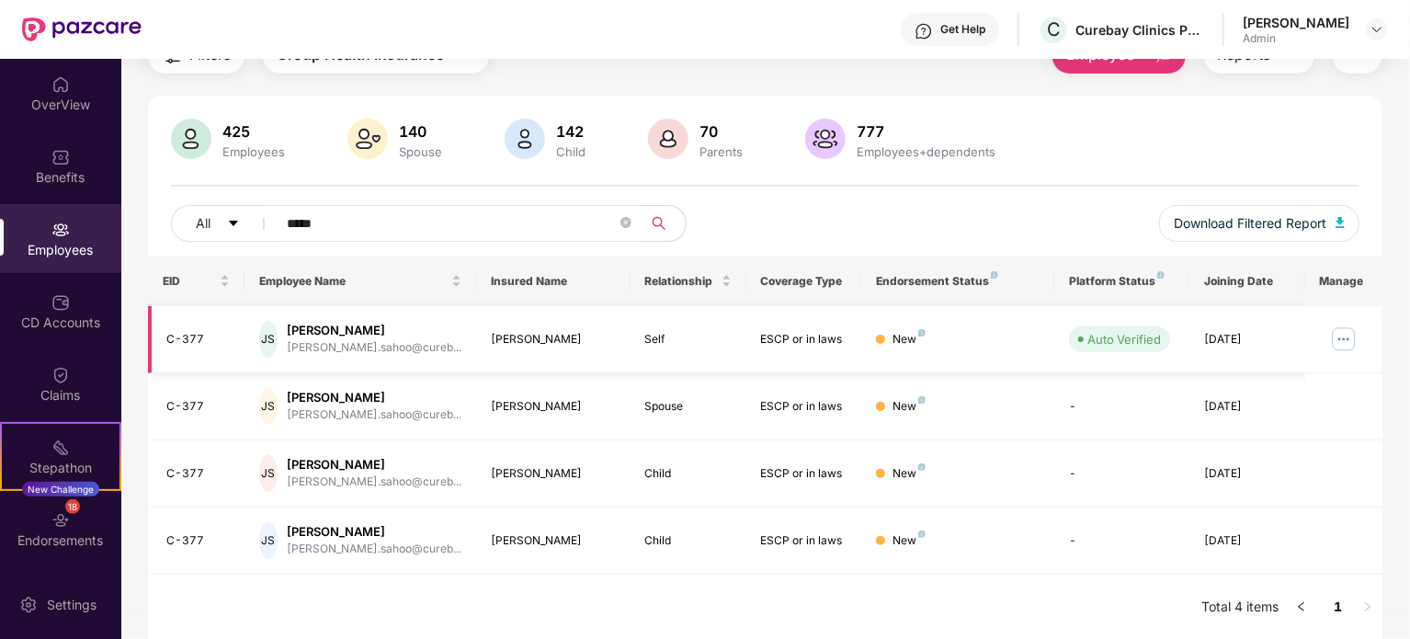
type input "*****"
click at [1349, 337] on img at bounding box center [1343, 338] width 29 height 29
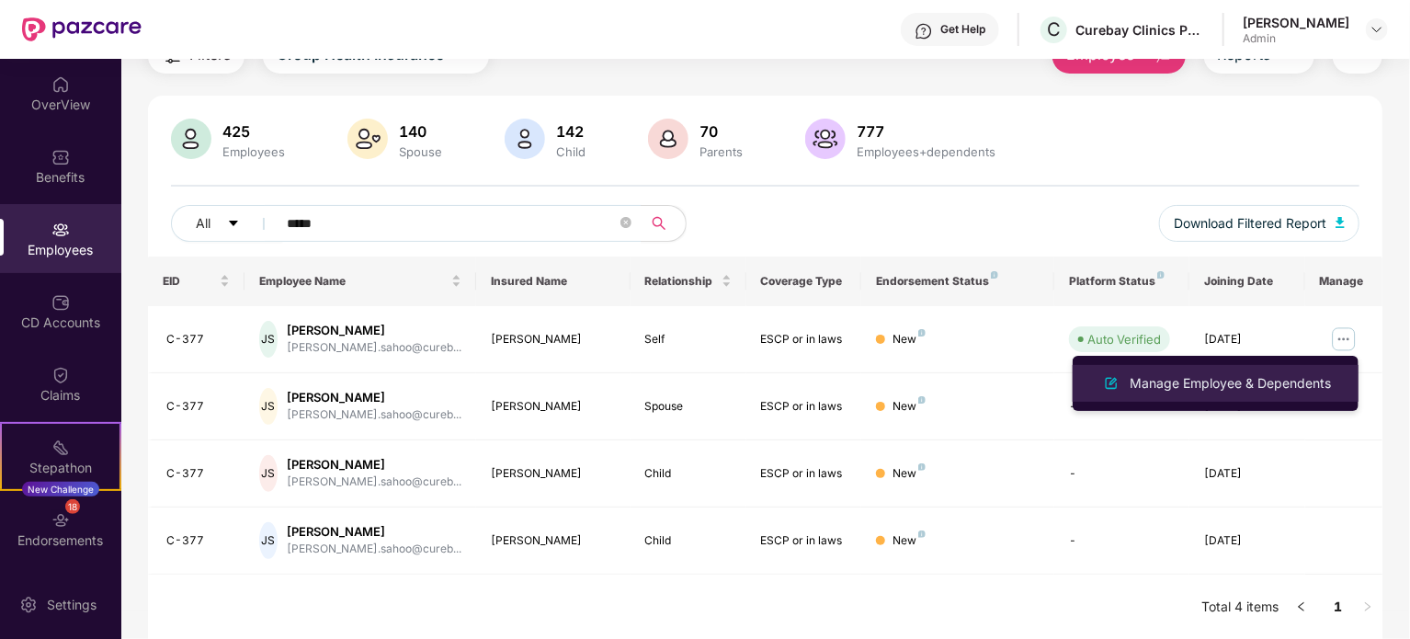
click at [1216, 392] on div "Manage Employee & Dependents" at bounding box center [1230, 383] width 209 height 20
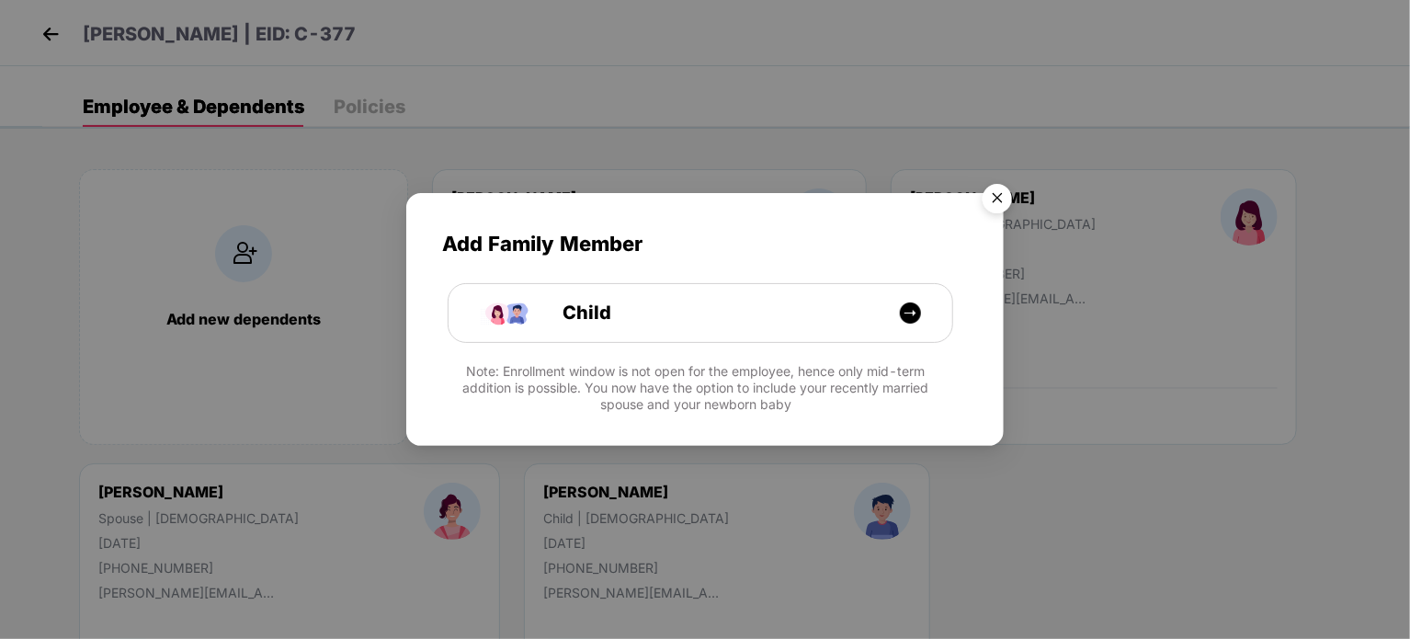
click at [1001, 194] on img "Close" at bounding box center [996, 201] width 51 height 51
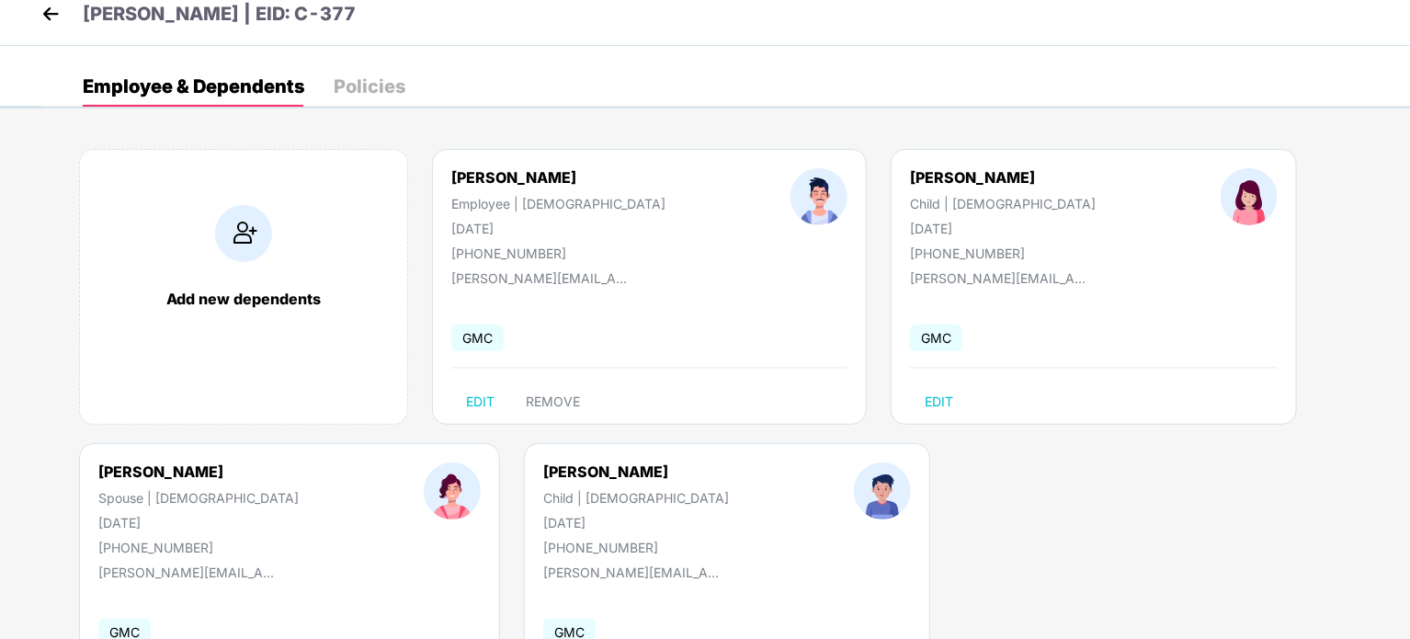
scroll to position [19, 0]
click at [380, 84] on div "Policies" at bounding box center [370, 87] width 72 height 18
